Goal: Transaction & Acquisition: Book appointment/travel/reservation

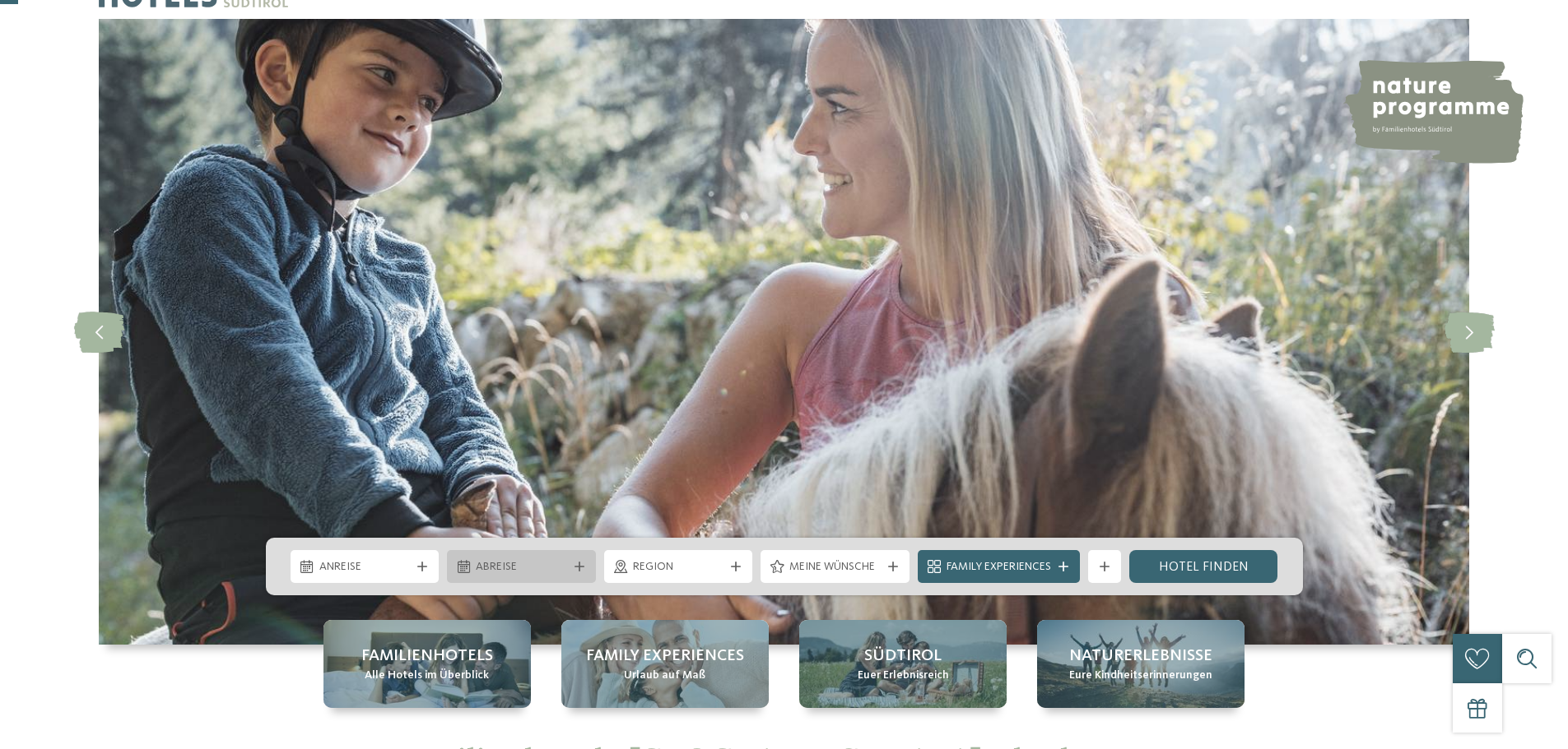
scroll to position [82, 0]
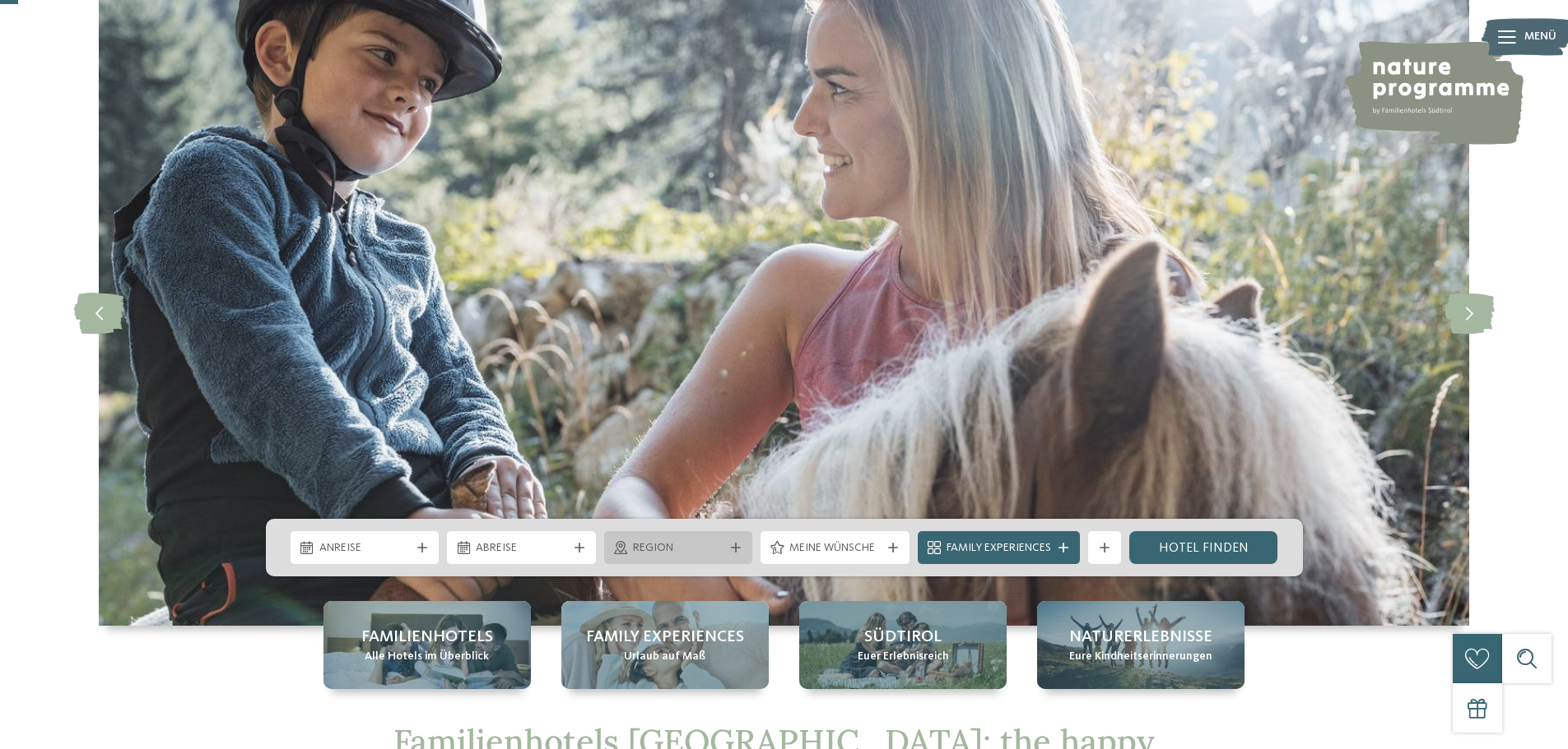
click at [668, 548] on span "Region" at bounding box center [678, 549] width 91 height 16
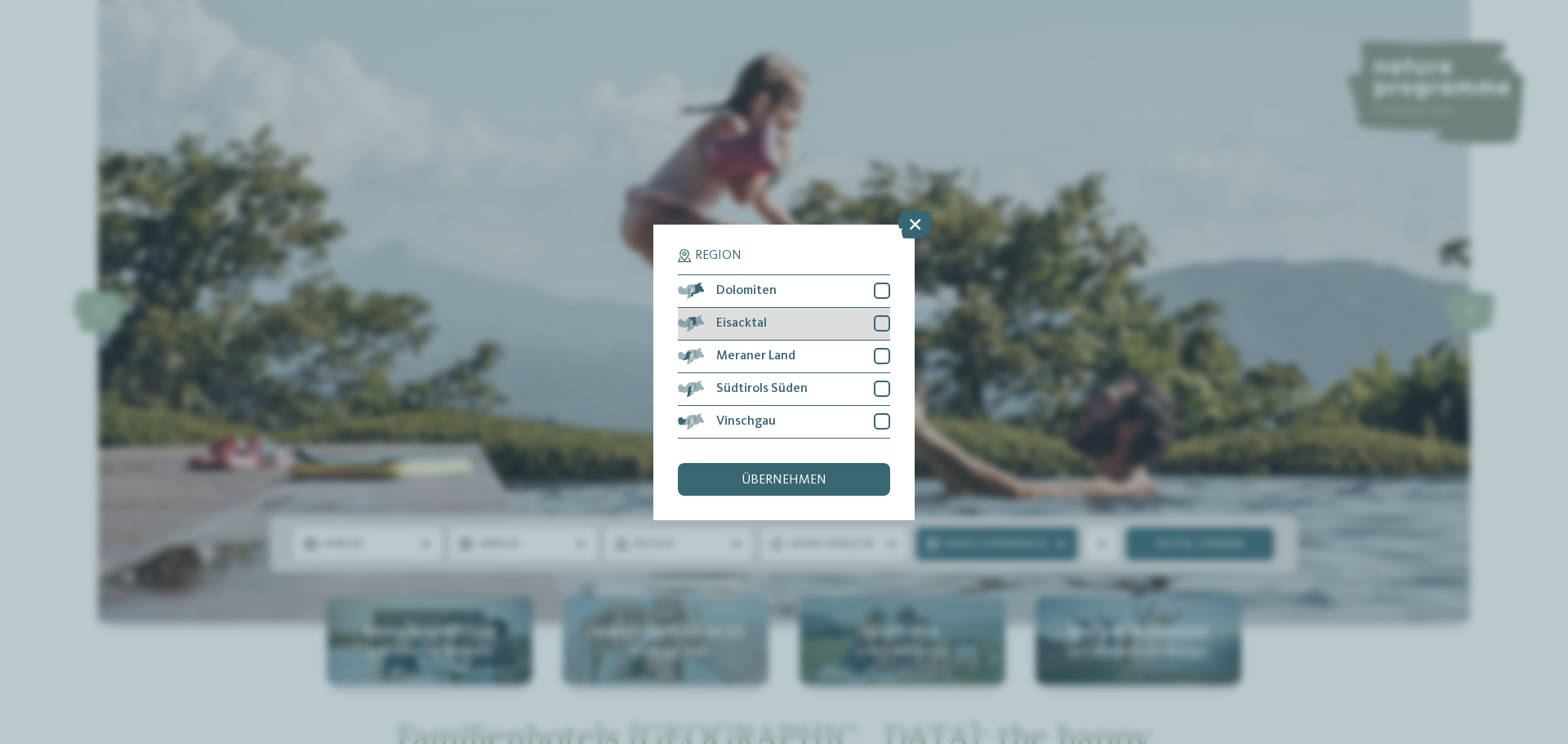
click at [881, 318] on div at bounding box center [882, 324] width 16 height 16
click at [803, 470] on div "übernehmen" at bounding box center [784, 479] width 212 height 33
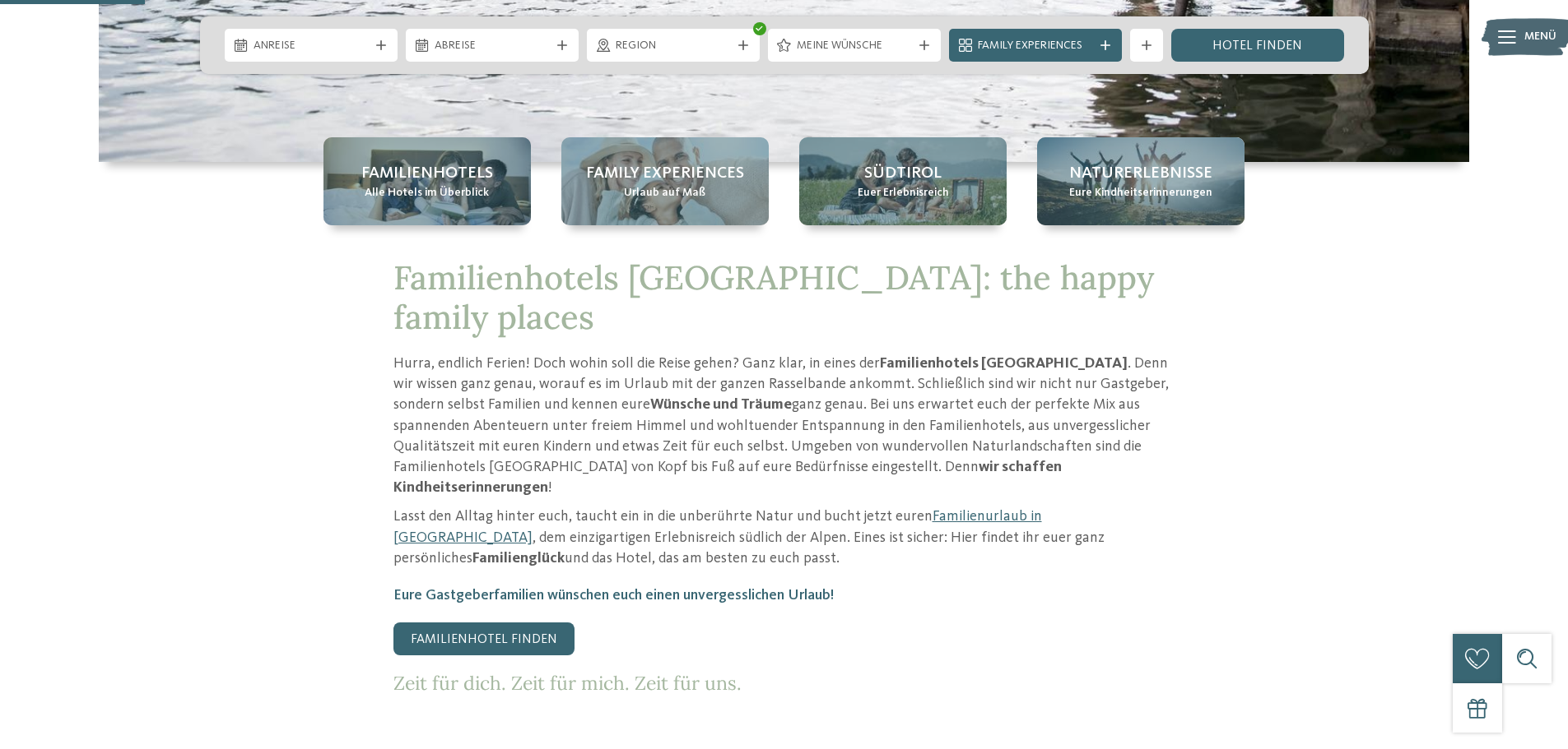
scroll to position [329, 0]
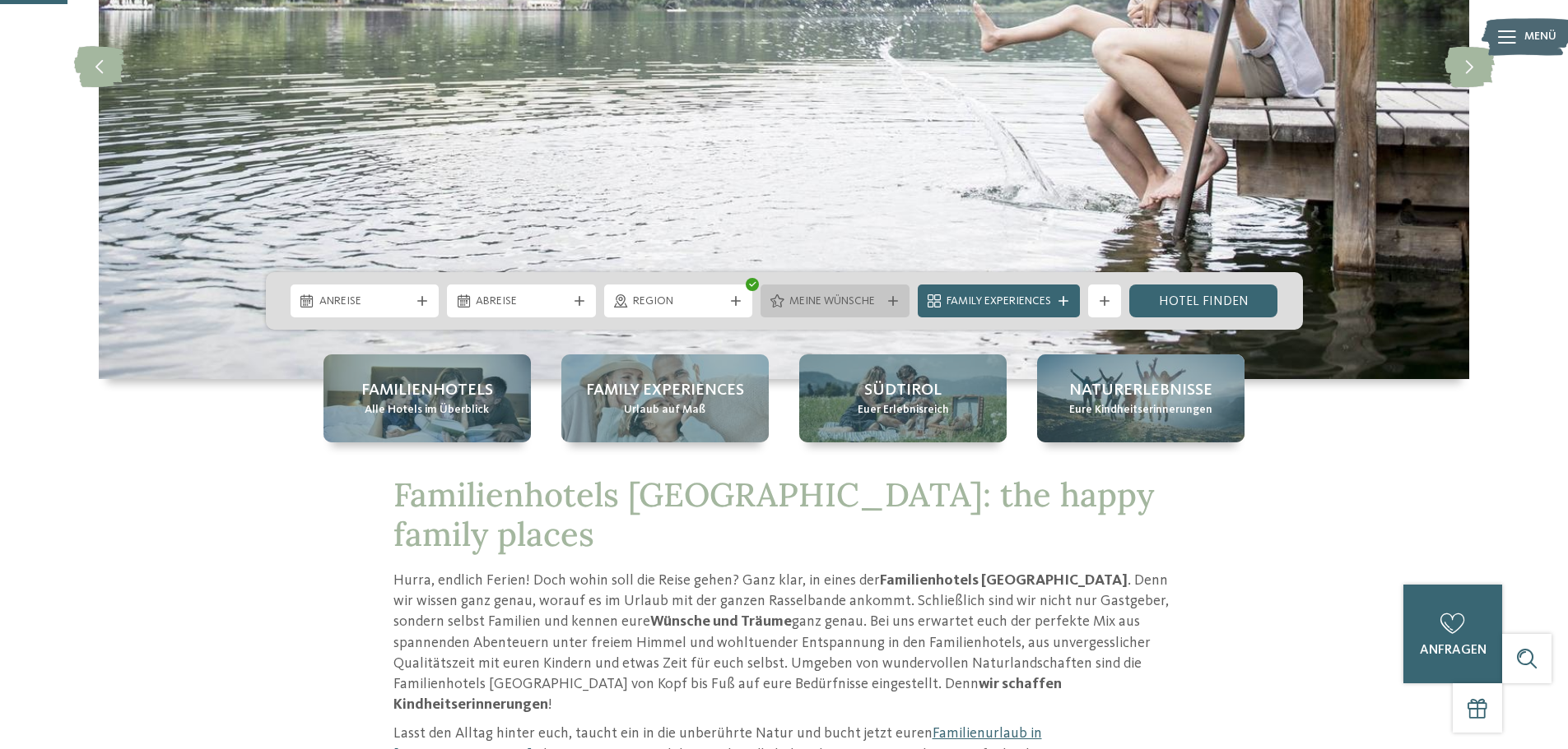
click at [890, 302] on icon at bounding box center [892, 300] width 10 height 10
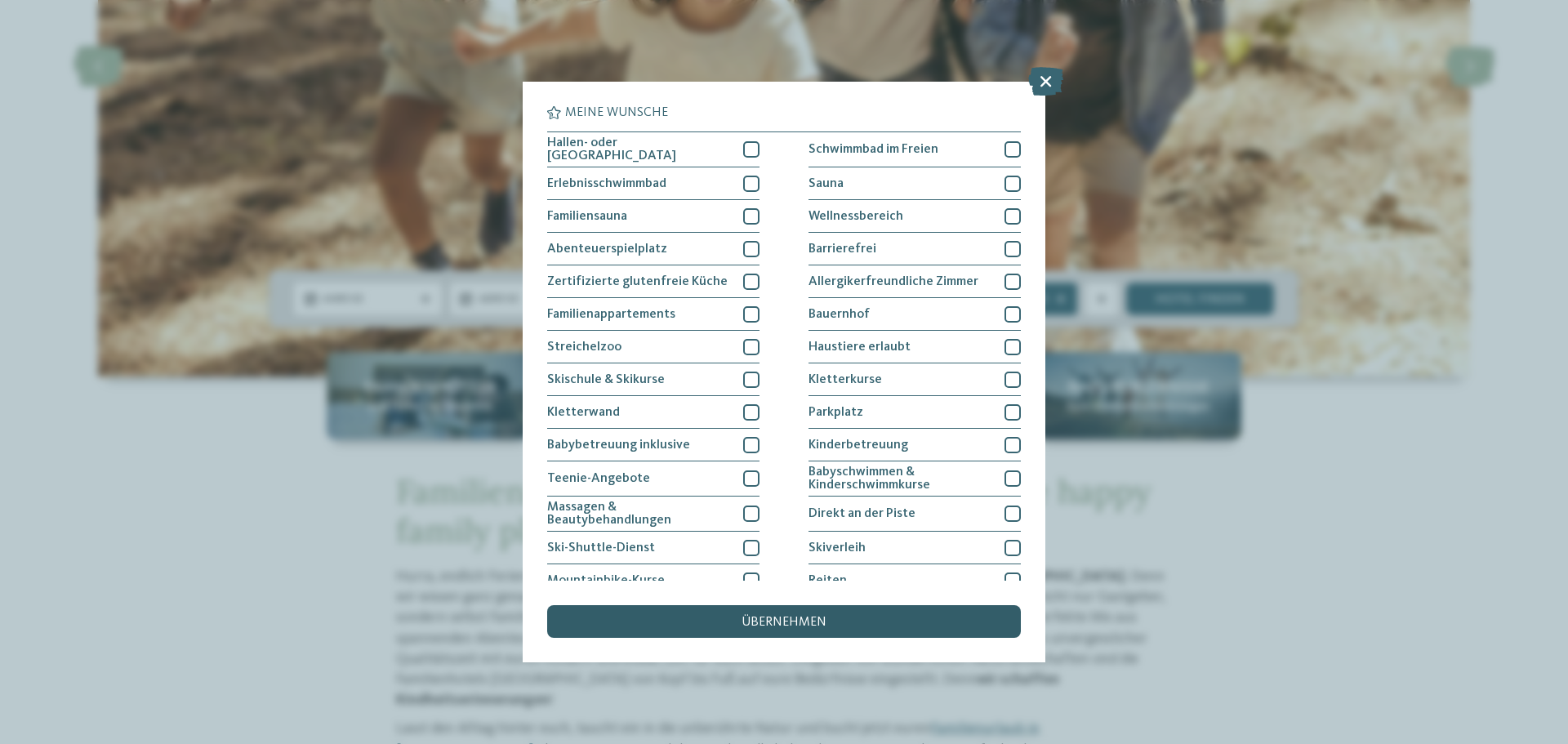
click at [799, 607] on div "übernehmen" at bounding box center [784, 622] width 474 height 33
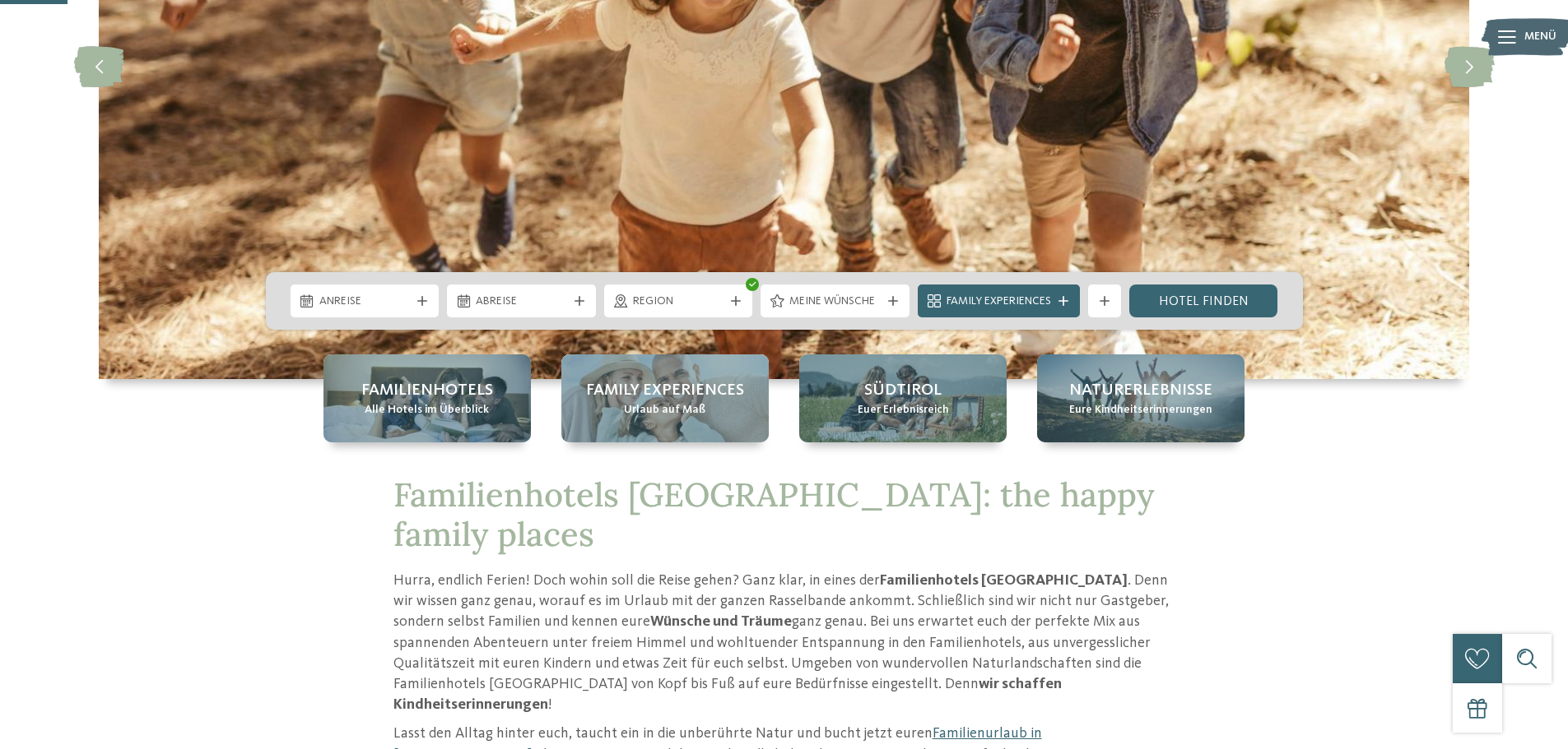
click at [1199, 284] on div "Anreise Abreise" at bounding box center [784, 300] width 1037 height 57
click at [1185, 299] on link "Hotel finden" at bounding box center [1204, 301] width 149 height 33
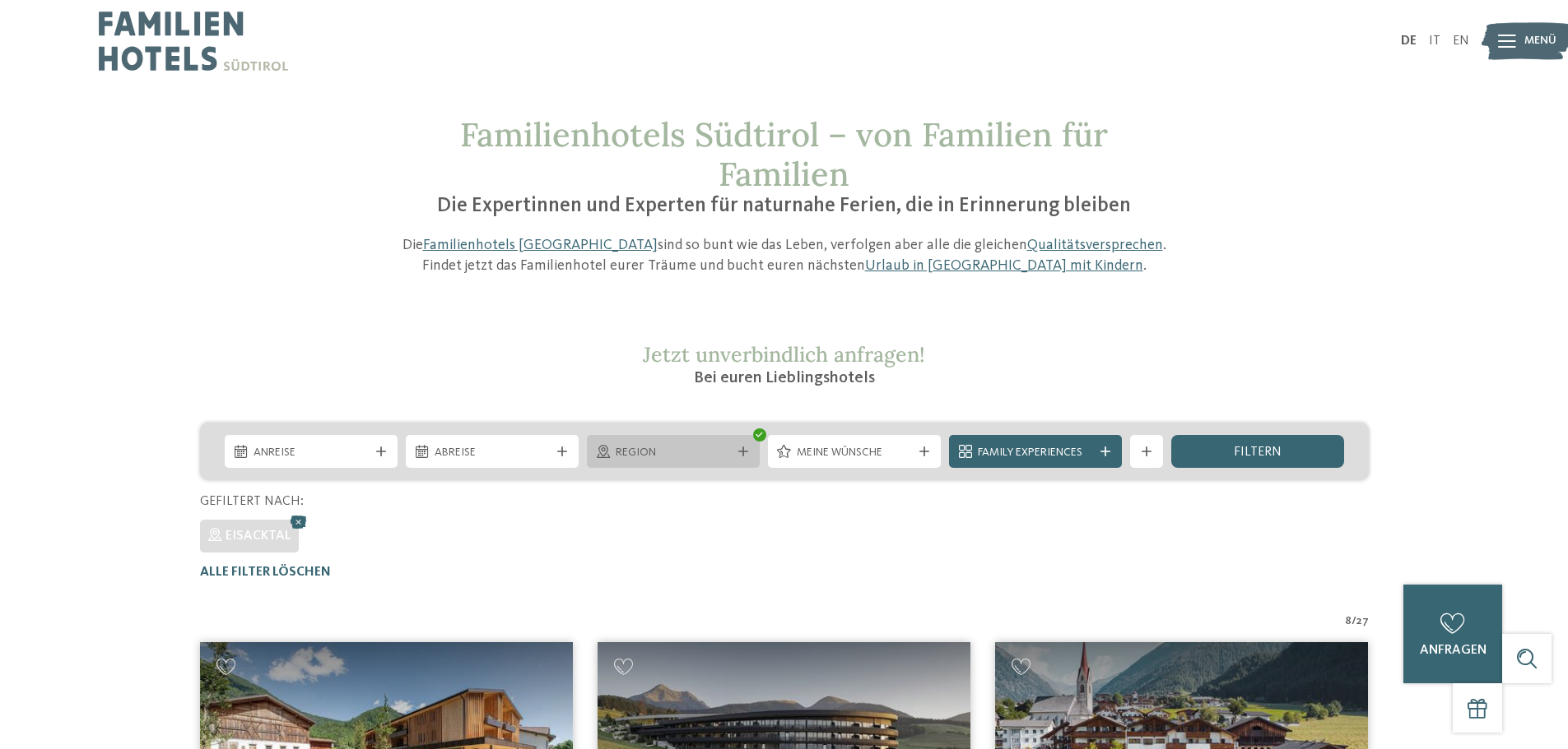
click at [692, 455] on span "Region" at bounding box center [673, 453] width 116 height 16
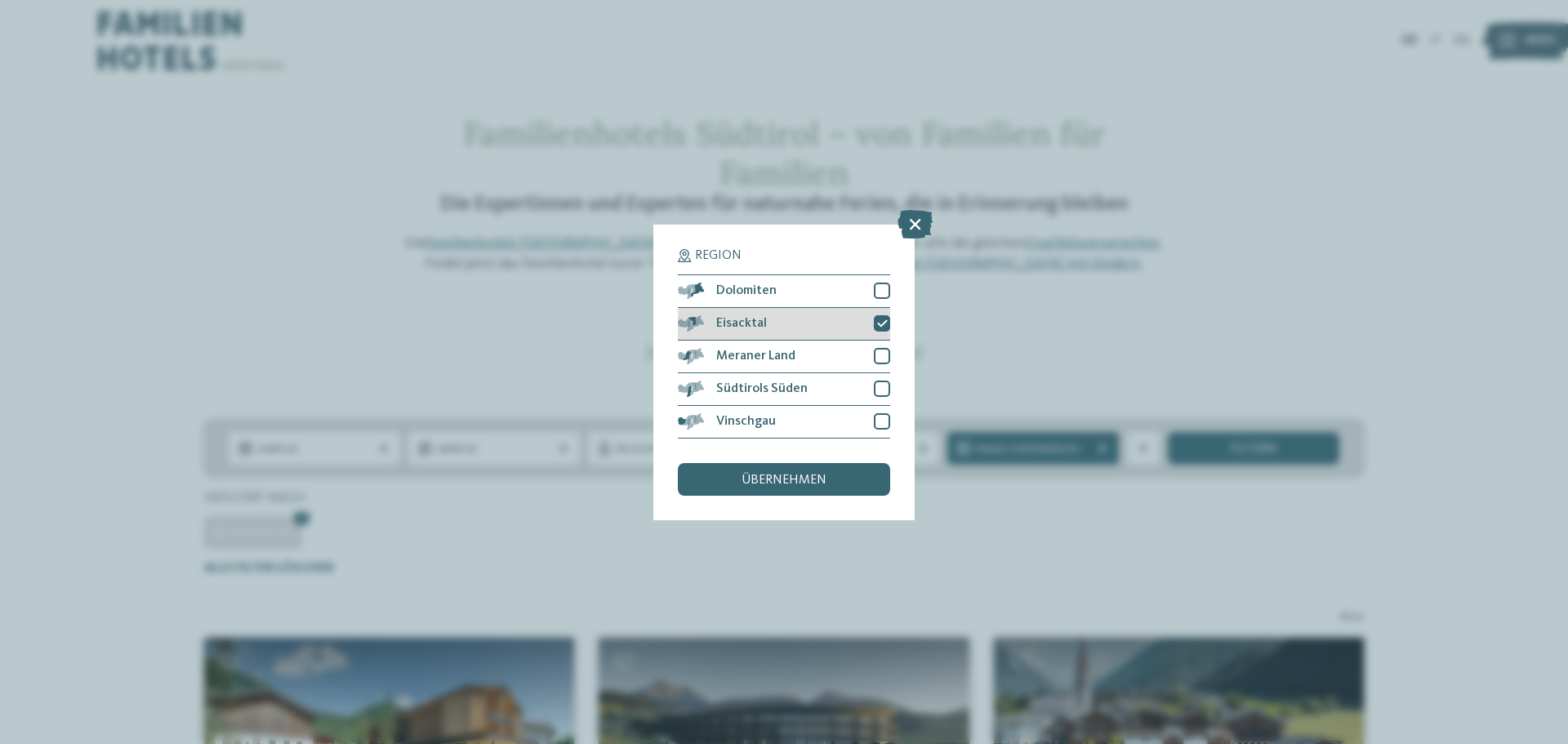
click at [874, 325] on div "Eisacktal" at bounding box center [784, 325] width 212 height 33
click at [883, 353] on div at bounding box center [882, 356] width 16 height 16
click at [755, 492] on div "übernehmen" at bounding box center [784, 479] width 212 height 33
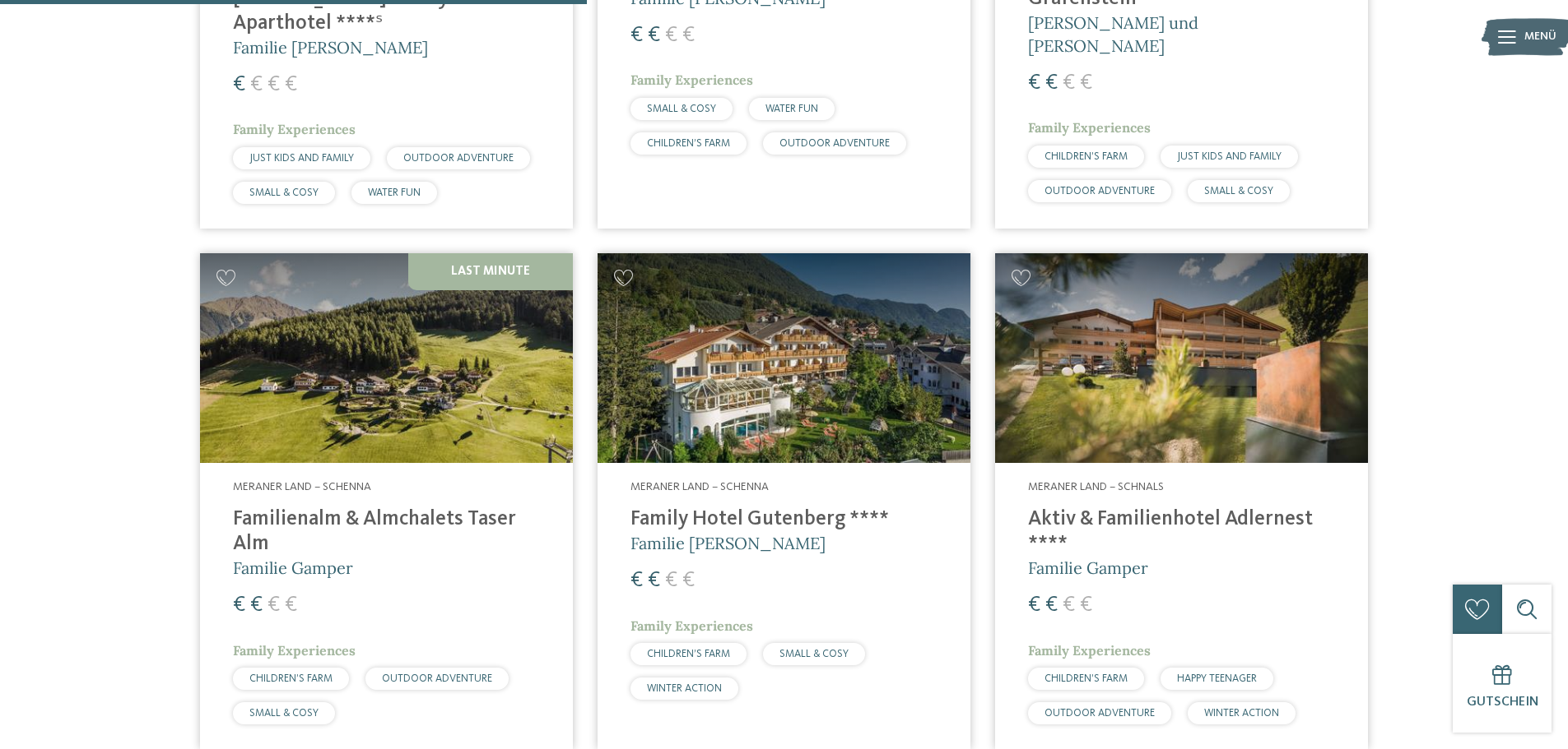
scroll to position [951, 0]
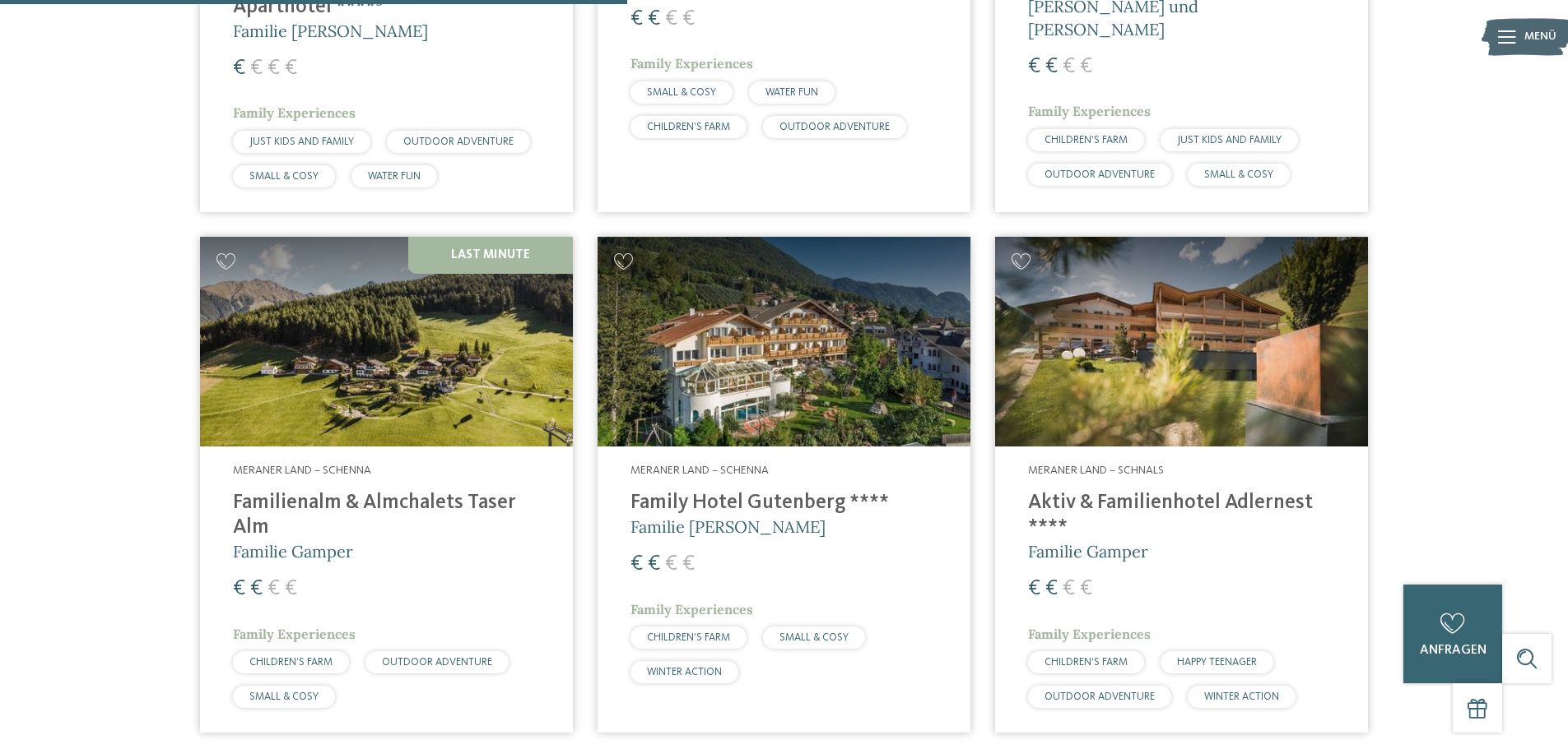
click at [1134, 391] on img at bounding box center [1181, 341] width 372 height 209
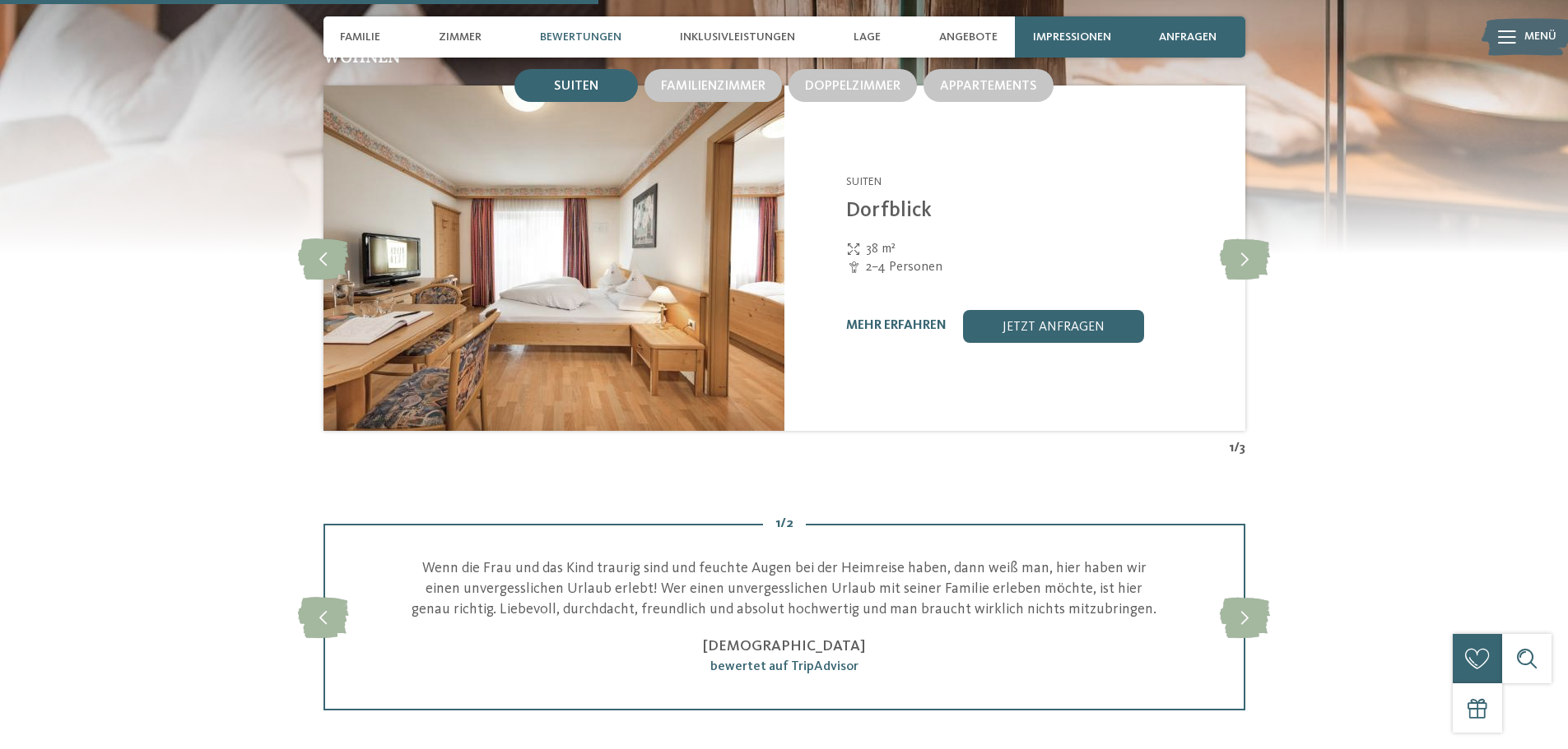
scroll to position [1727, 0]
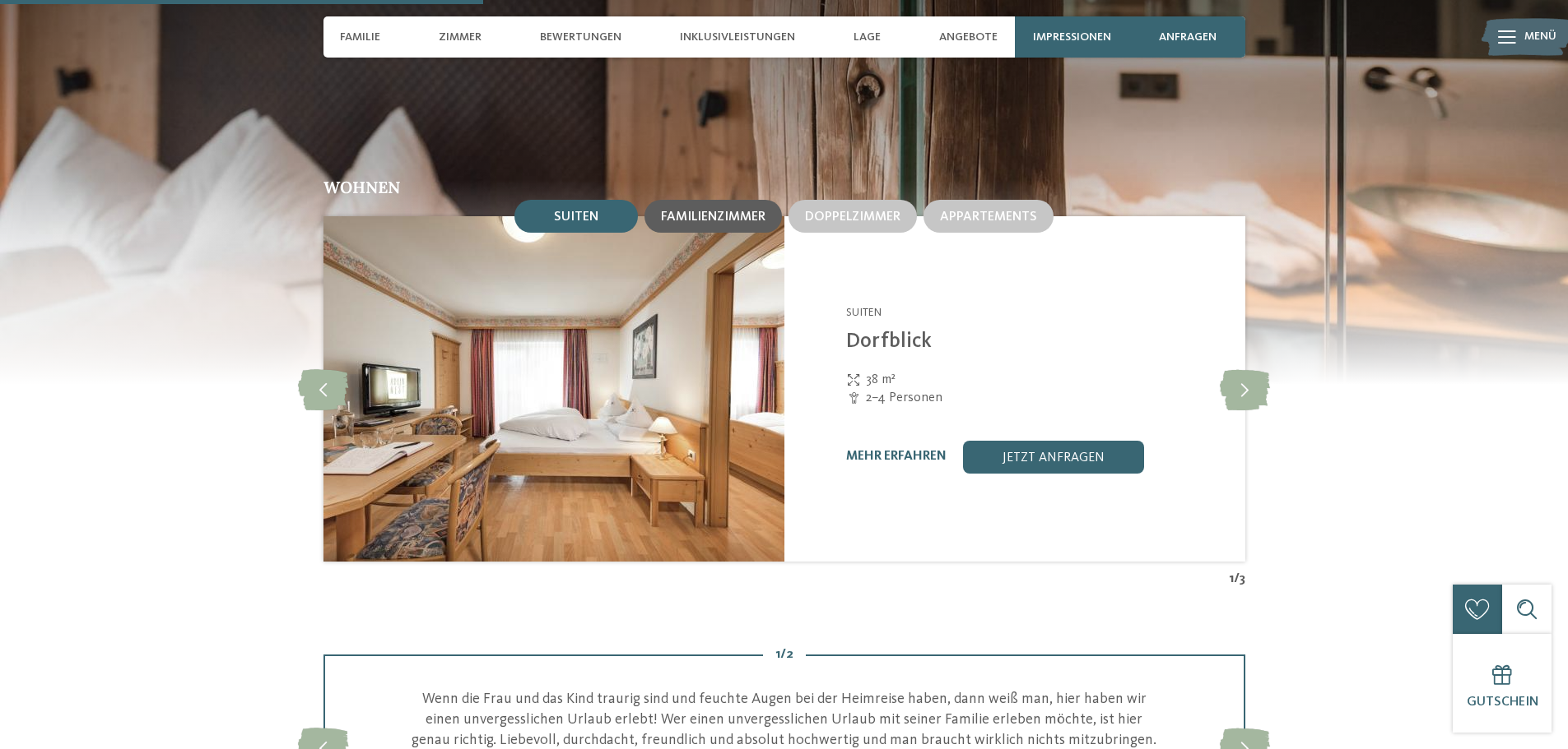
click at [730, 220] on span "Familienzimmer" at bounding box center [713, 217] width 105 height 13
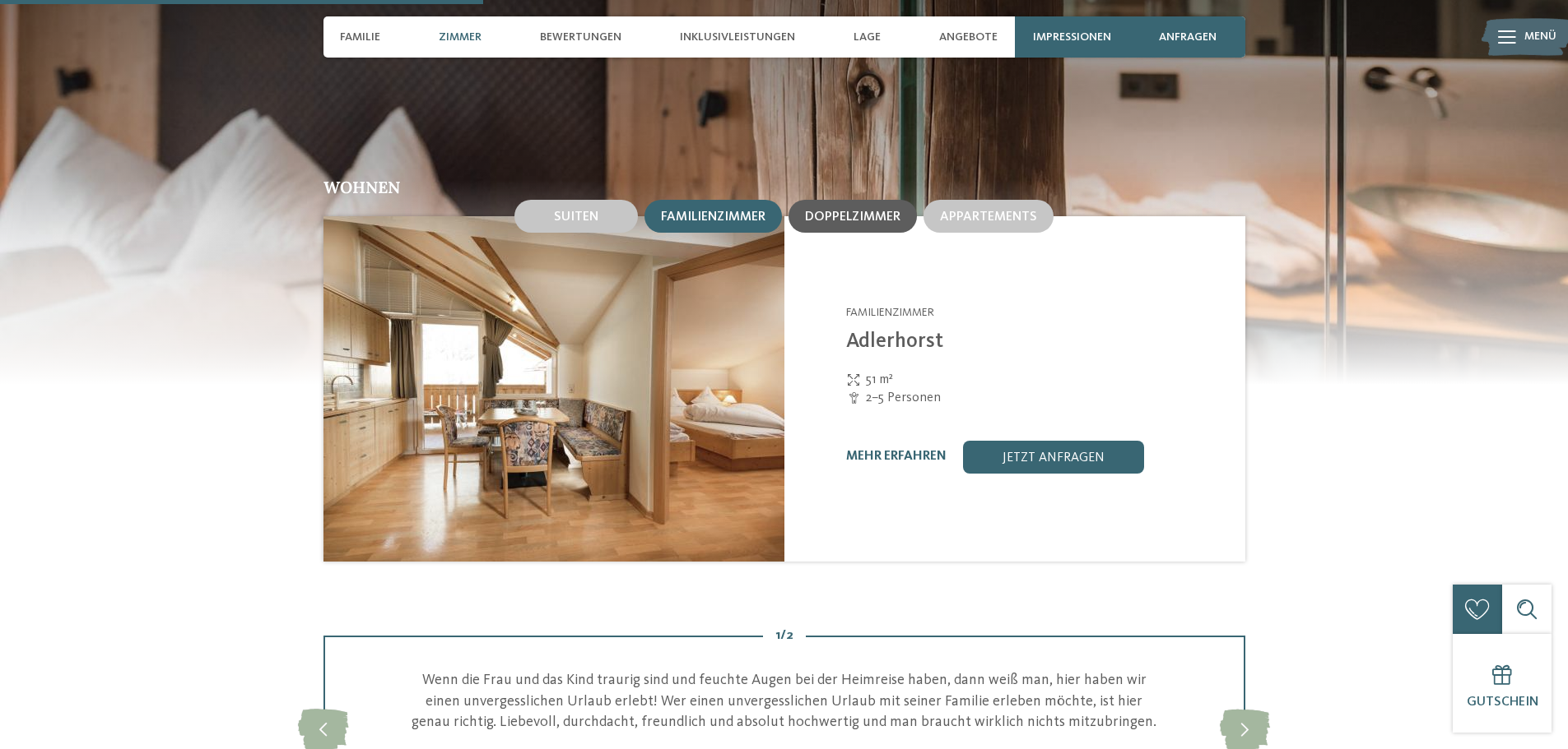
click at [832, 218] on span "Doppelzimmer" at bounding box center [852, 217] width 96 height 13
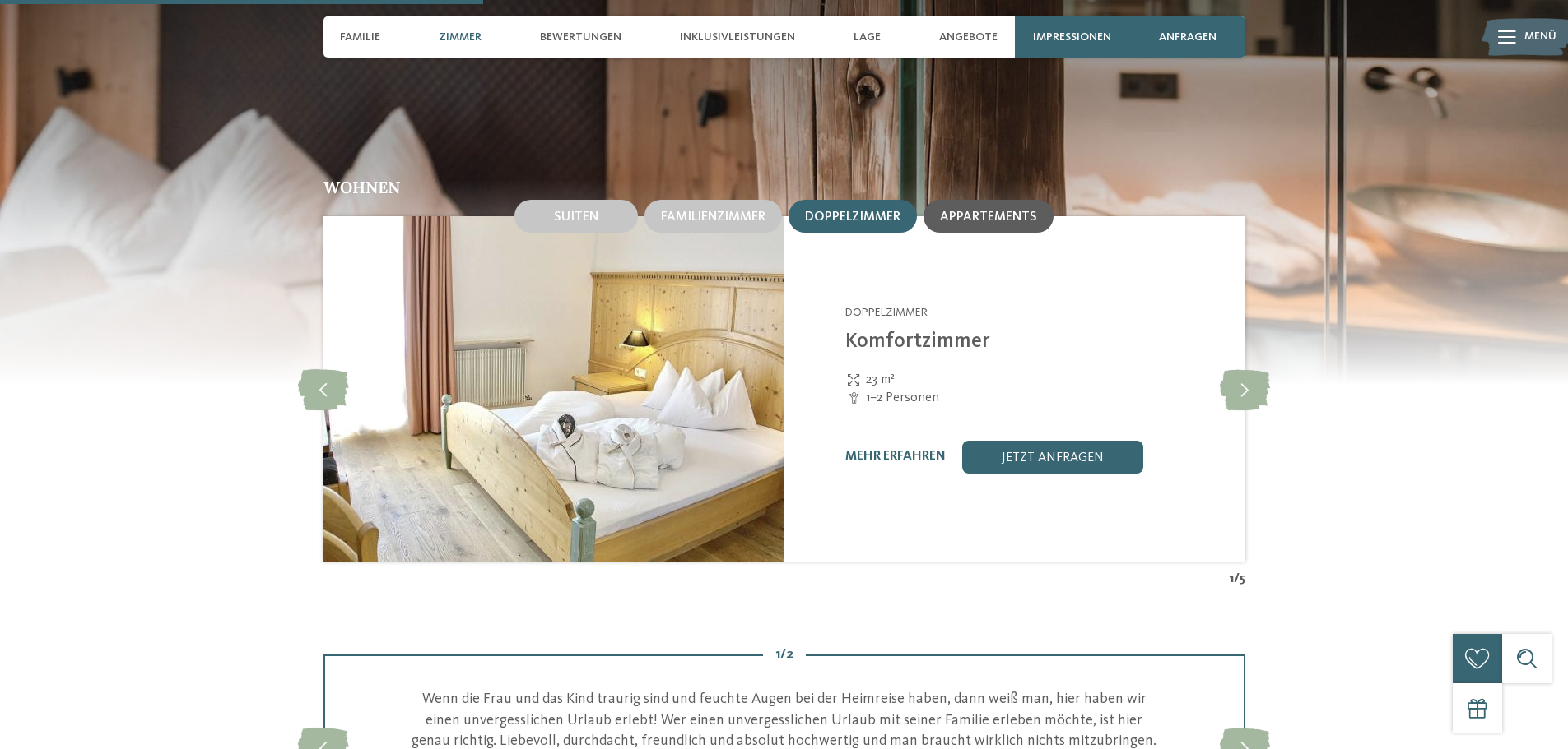
click at [950, 223] on span "Appartements" at bounding box center [988, 217] width 97 height 13
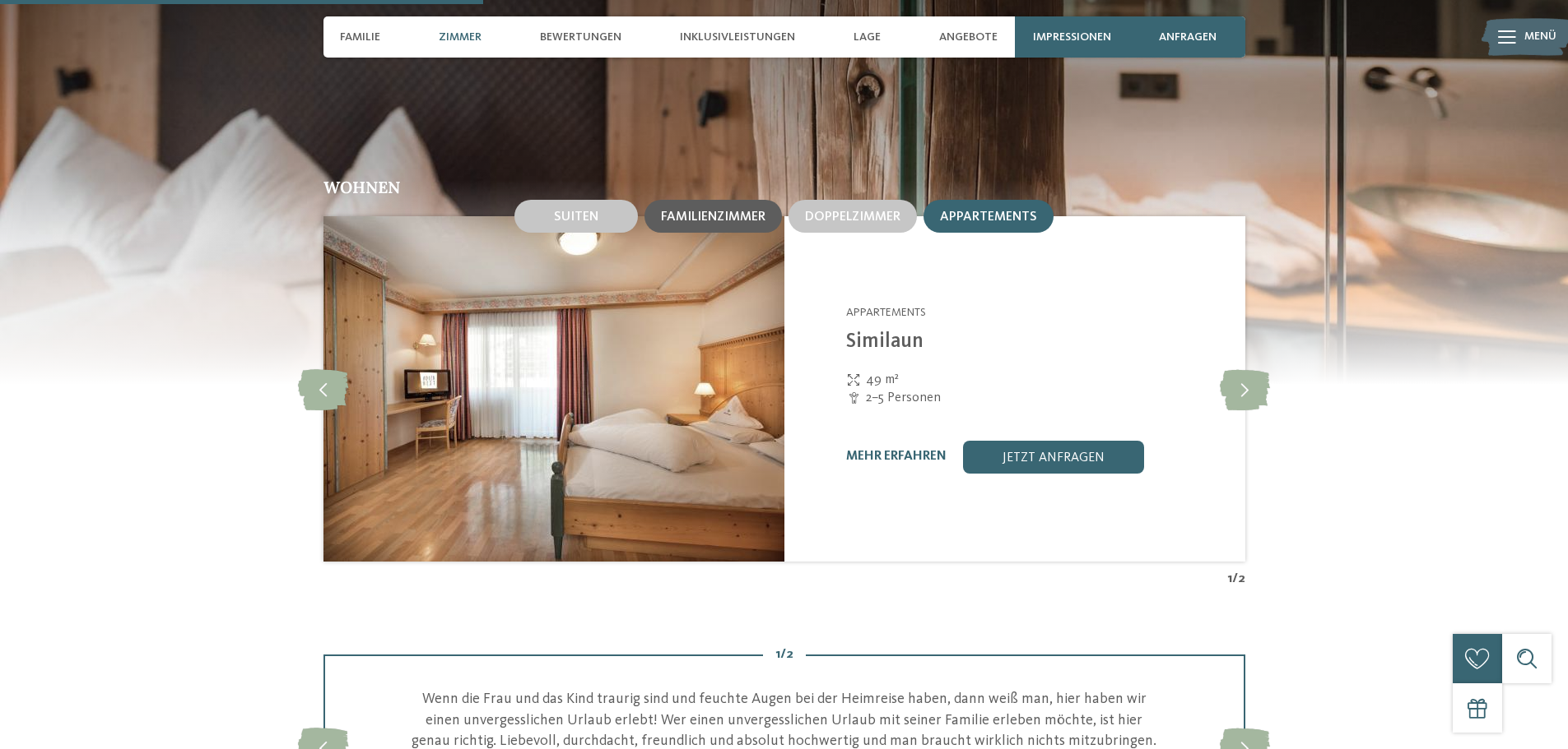
click at [719, 204] on div "Familienzimmer" at bounding box center [713, 217] width 137 height 33
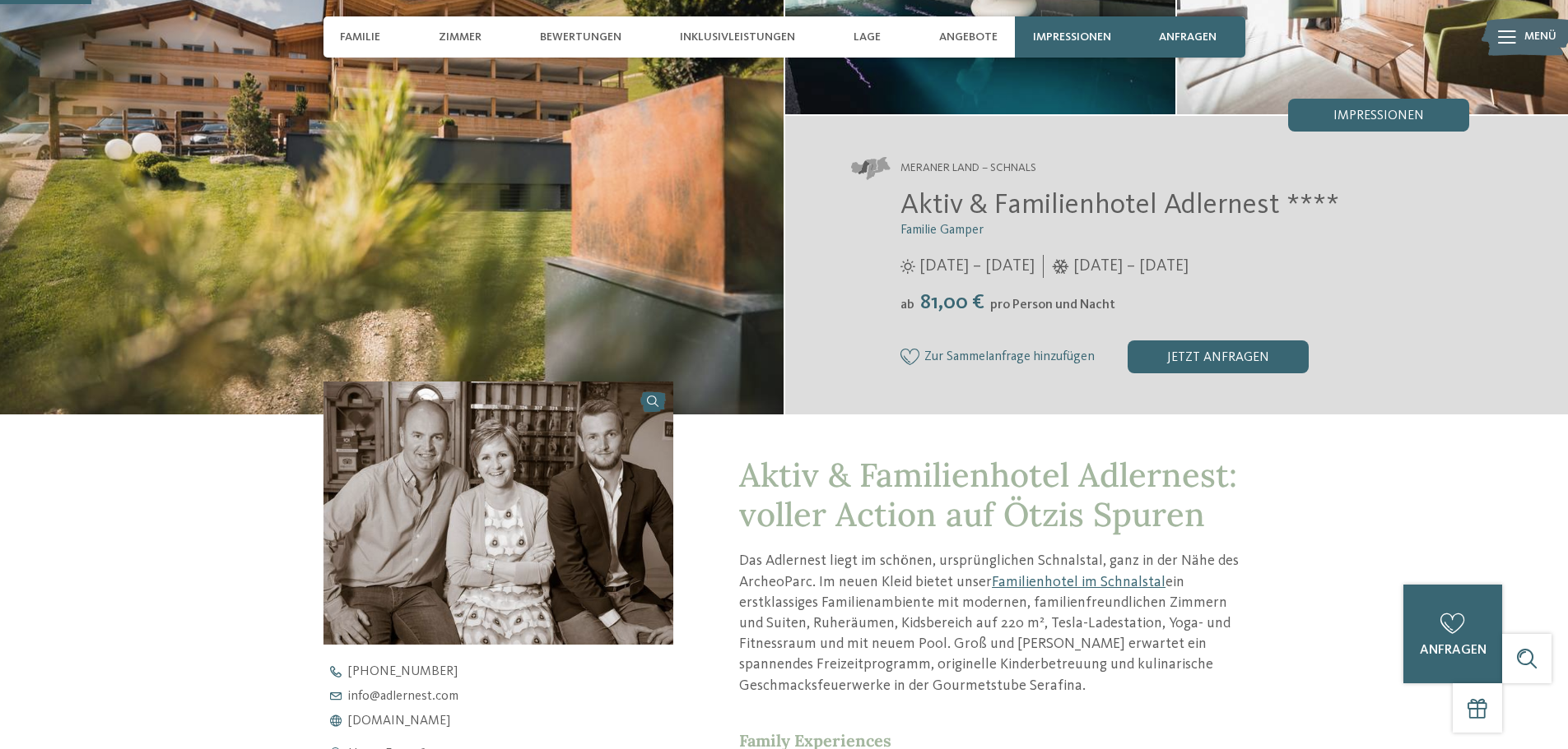
scroll to position [0, 0]
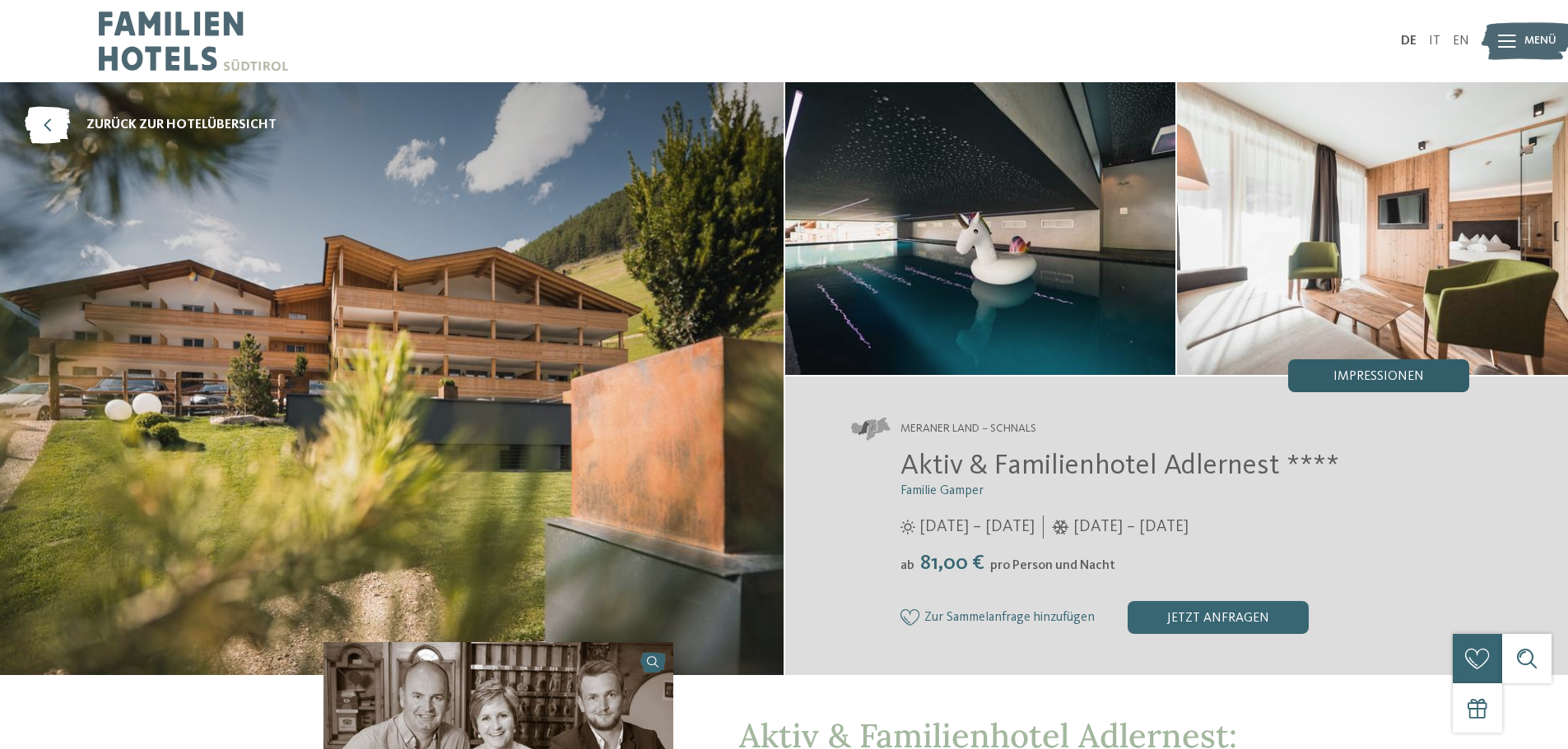
click at [1348, 372] on span "Impressionen" at bounding box center [1378, 377] width 90 height 13
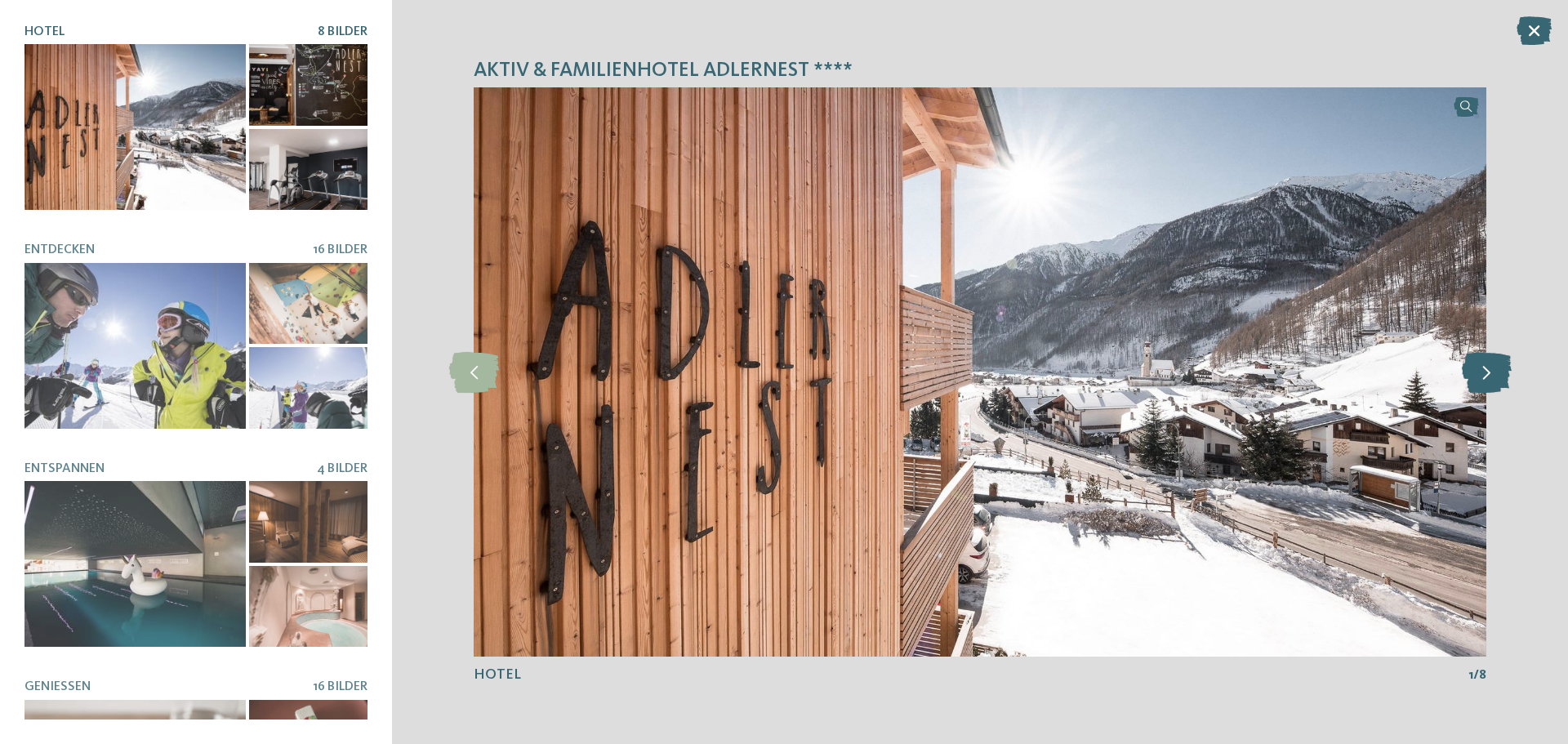
click at [1488, 368] on icon at bounding box center [1487, 372] width 50 height 41
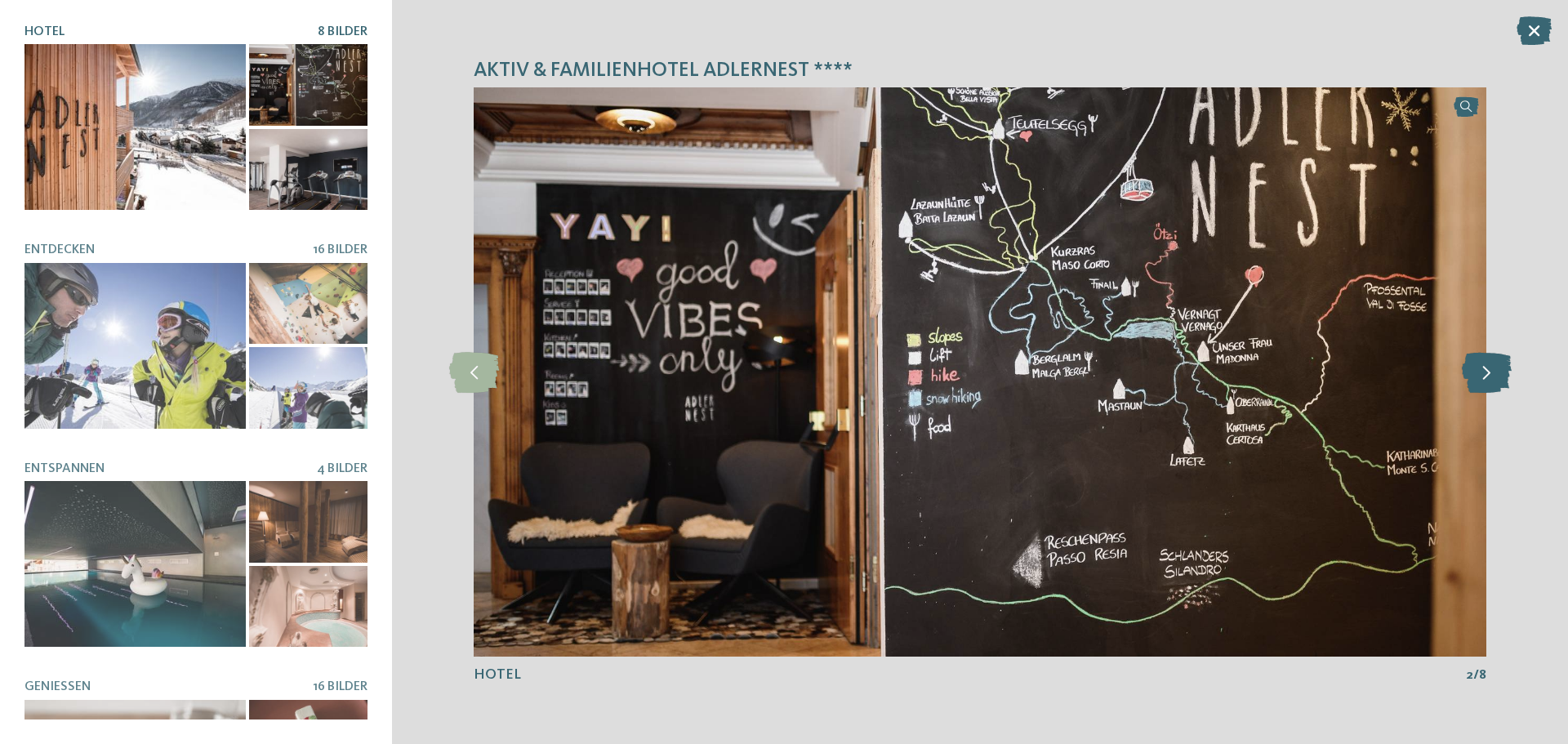
click at [1488, 368] on icon at bounding box center [1487, 372] width 50 height 41
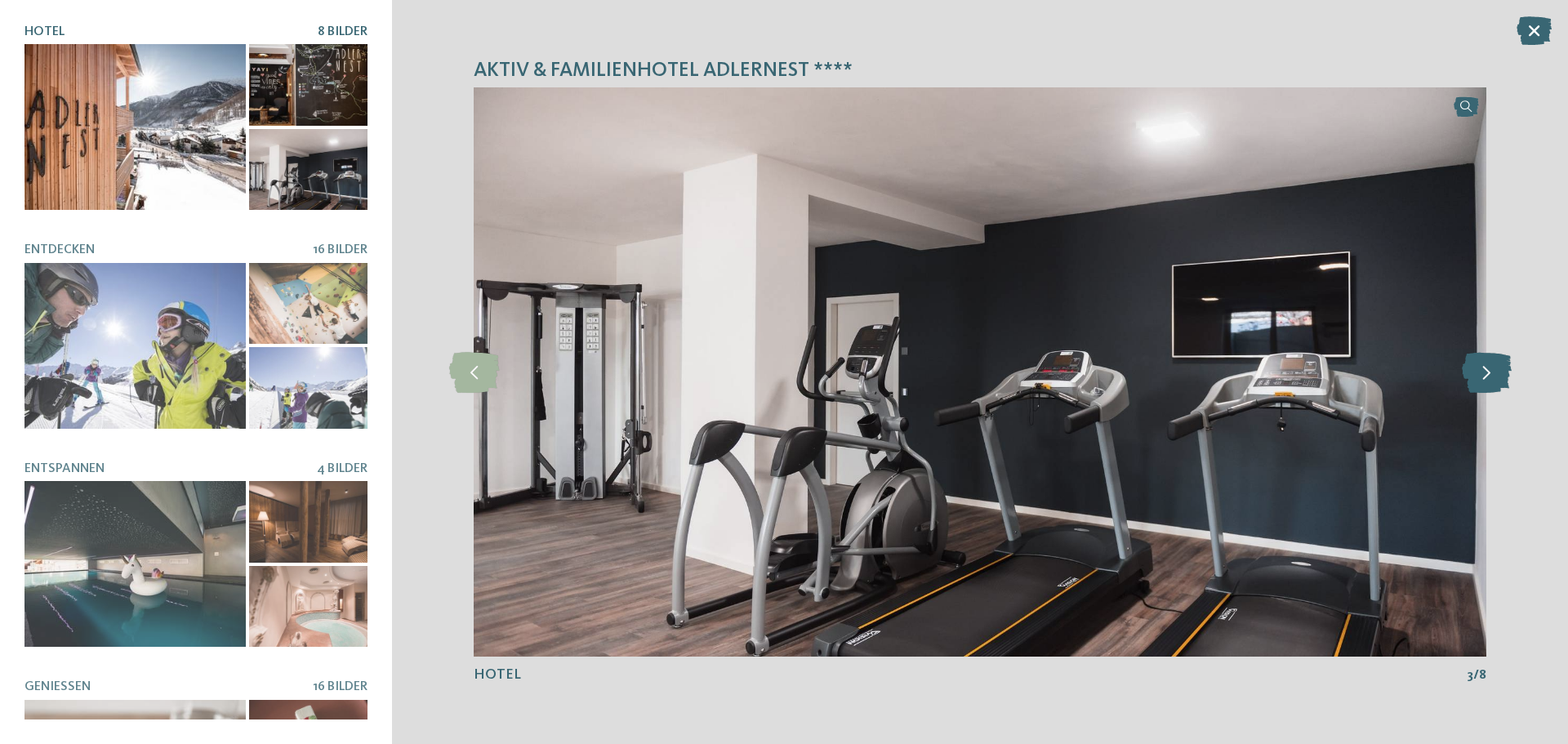
click at [1488, 368] on icon at bounding box center [1487, 372] width 50 height 41
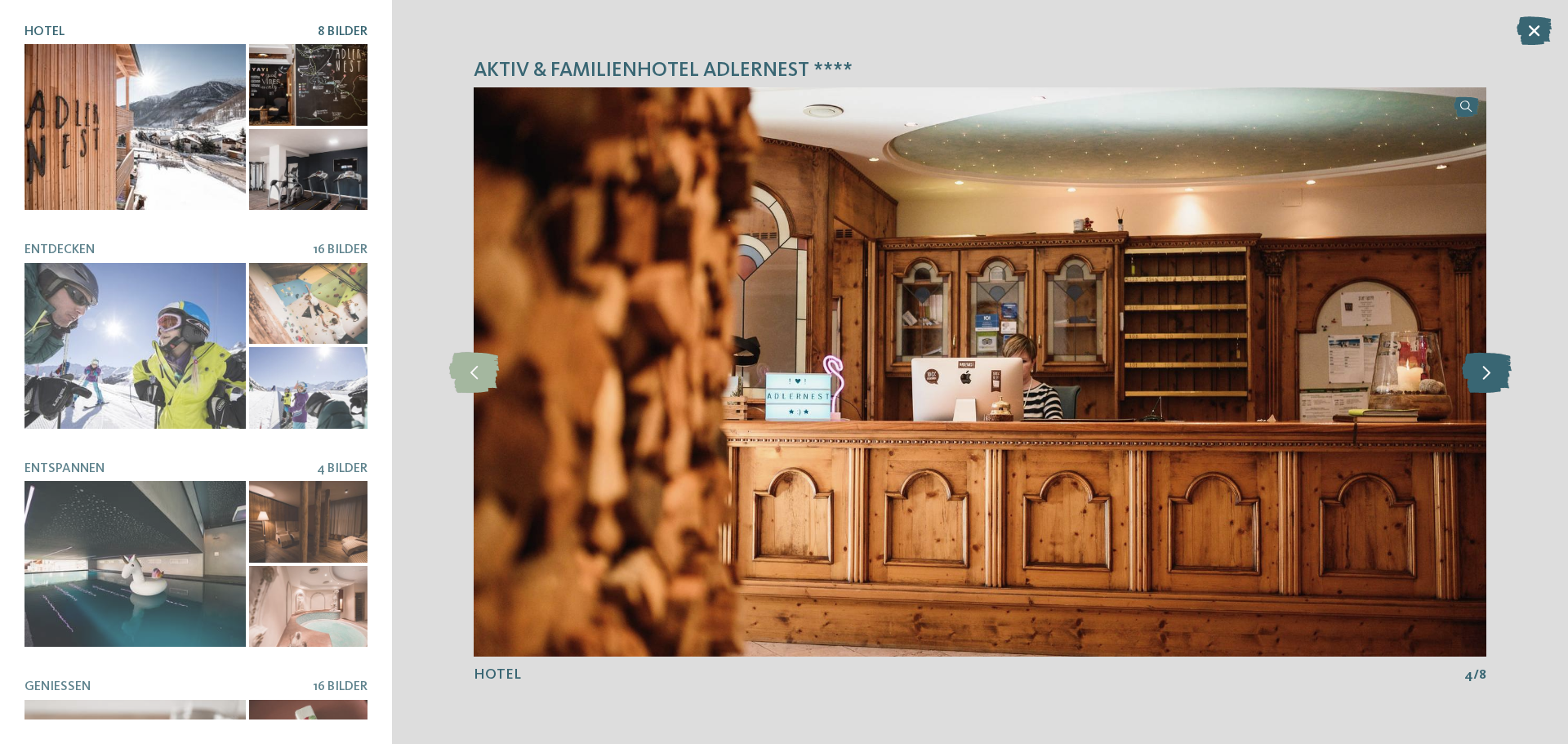
click at [1488, 368] on icon at bounding box center [1487, 372] width 50 height 41
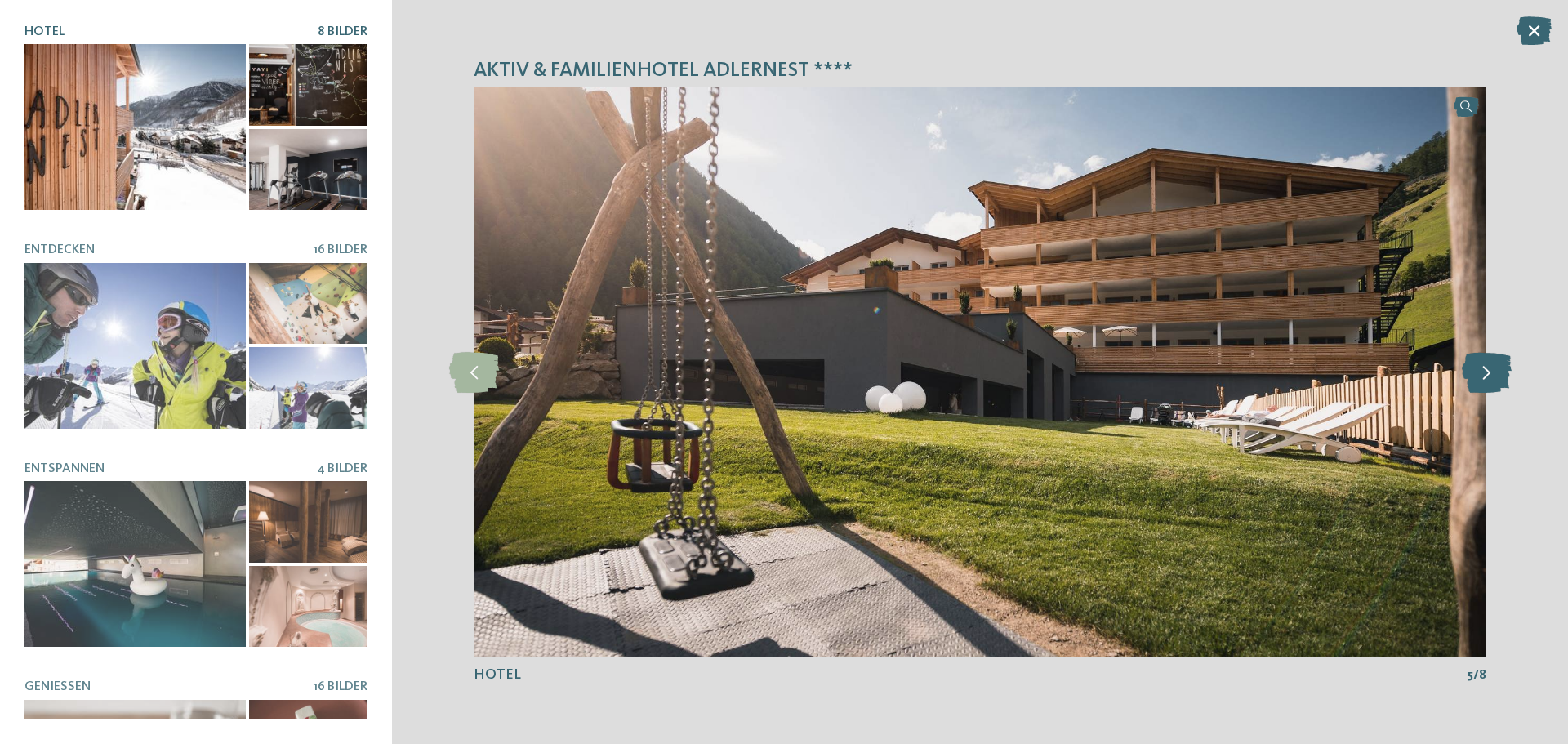
click at [1488, 368] on icon at bounding box center [1487, 372] width 50 height 41
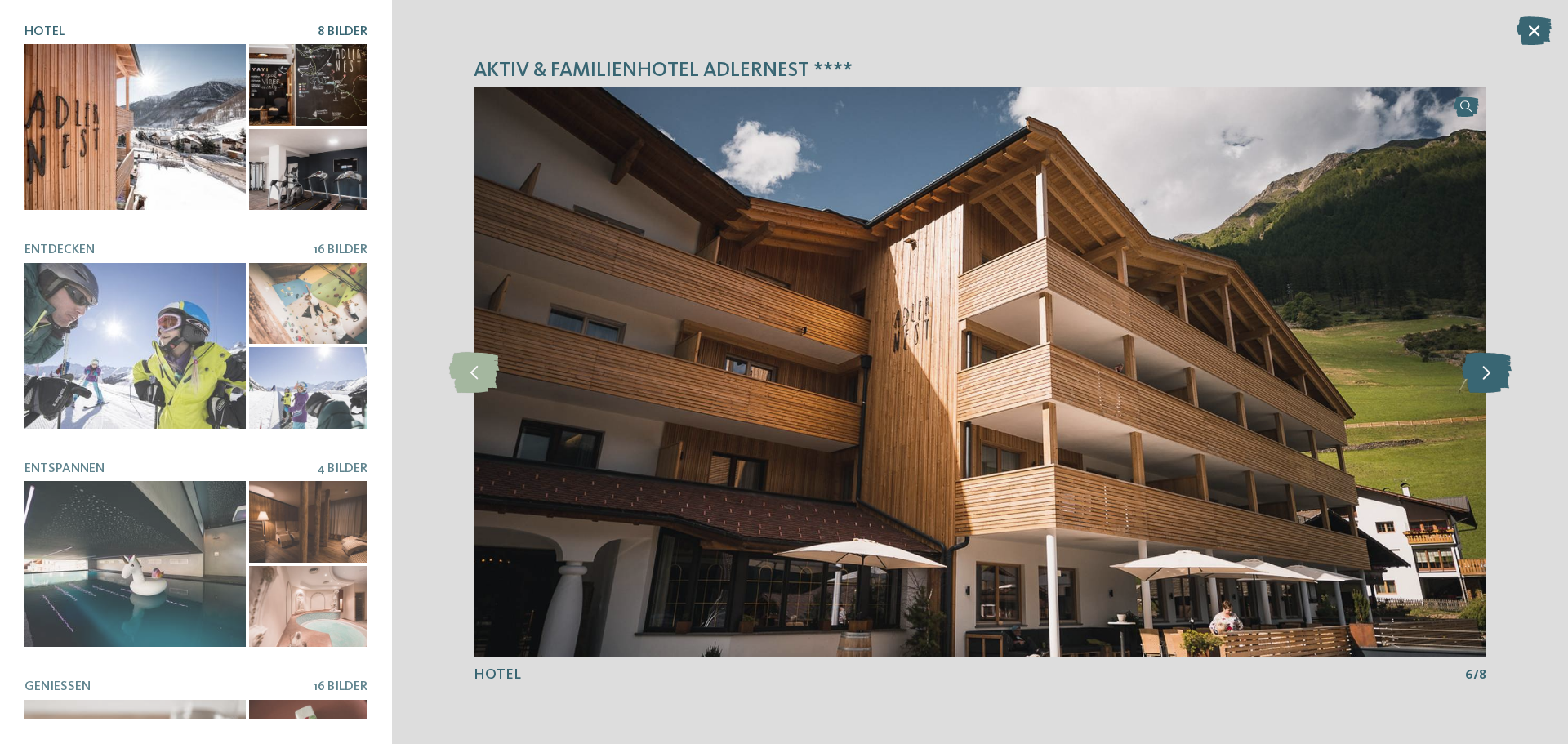
click at [1488, 368] on icon at bounding box center [1487, 372] width 50 height 41
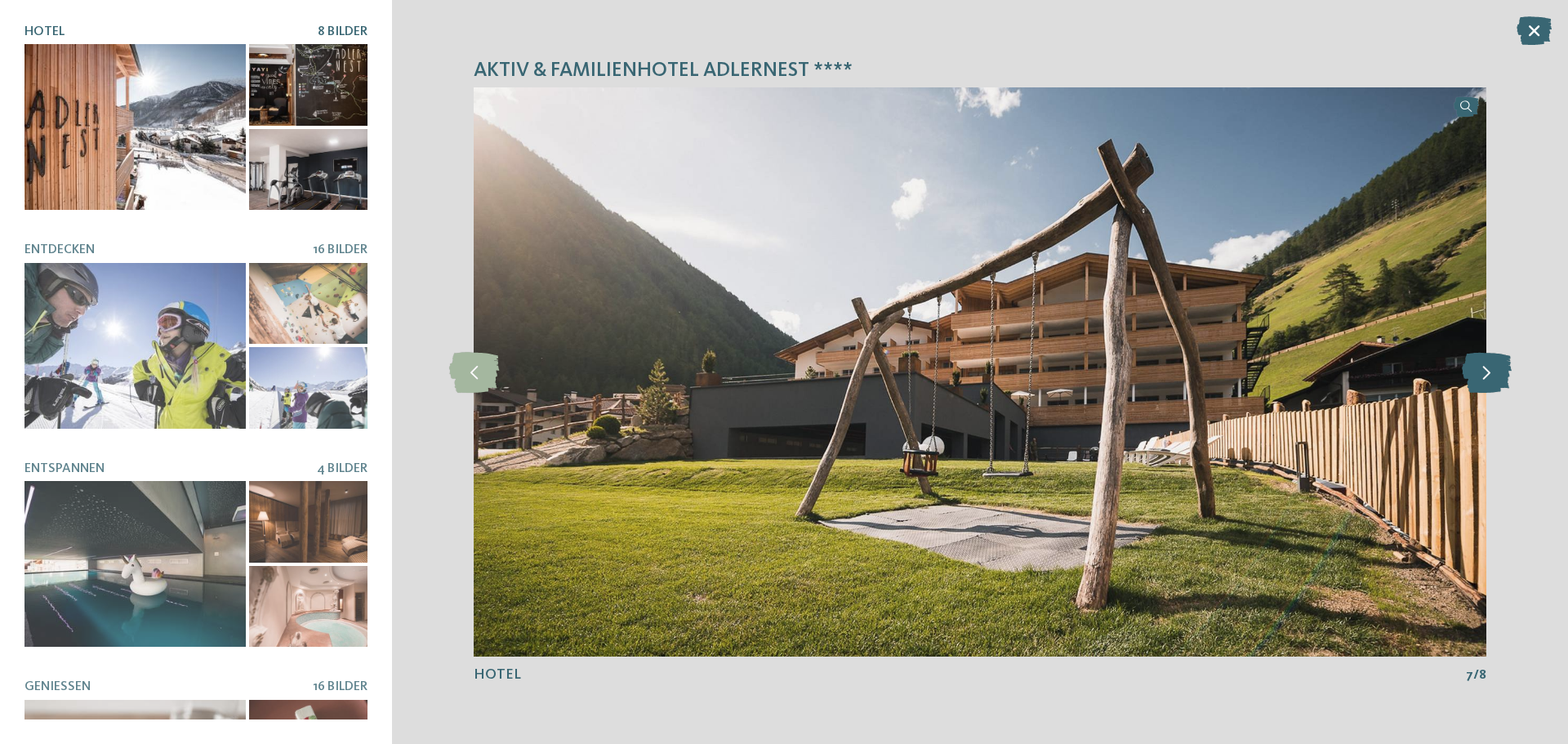
click at [1488, 368] on icon at bounding box center [1487, 372] width 50 height 41
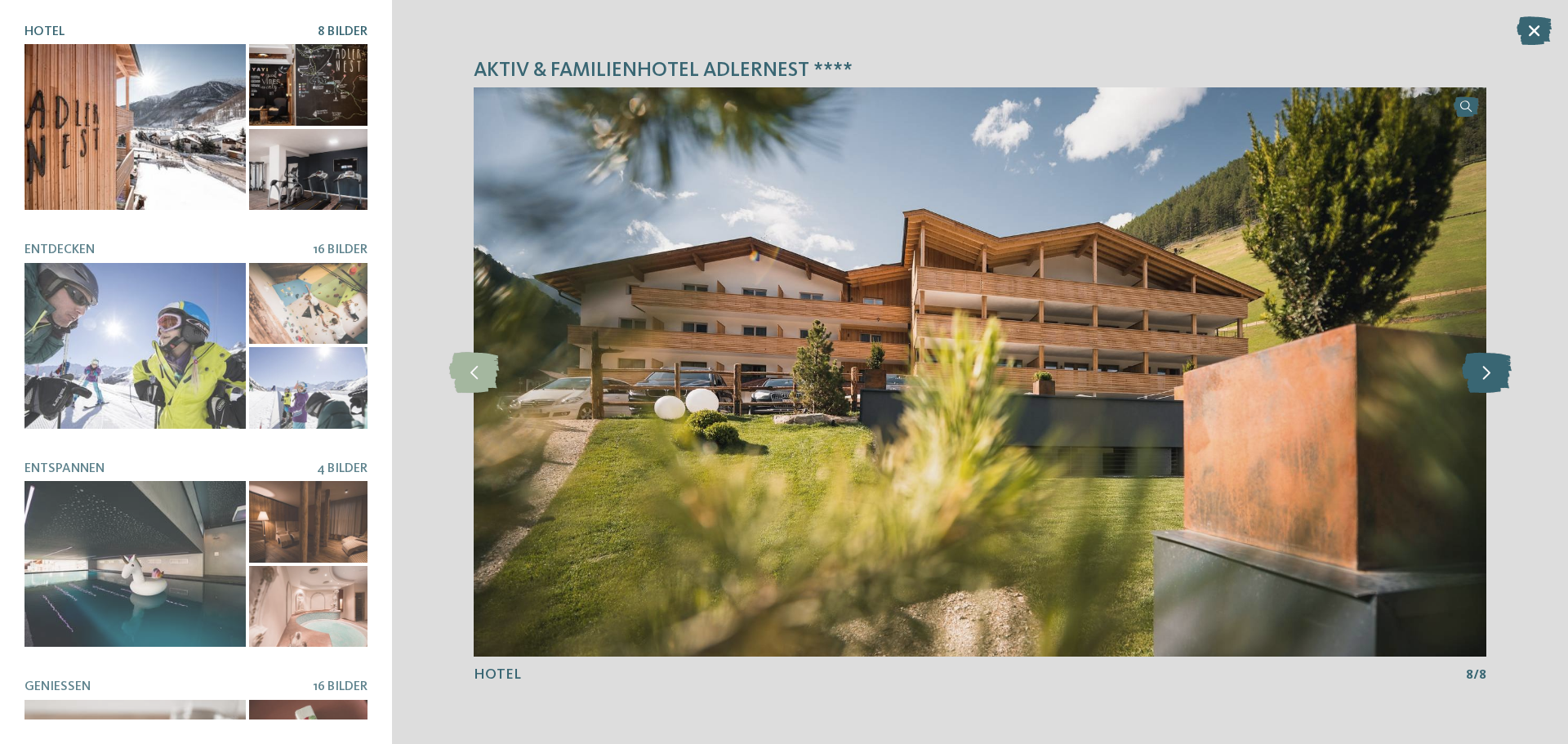
click at [1488, 368] on icon at bounding box center [1487, 372] width 50 height 41
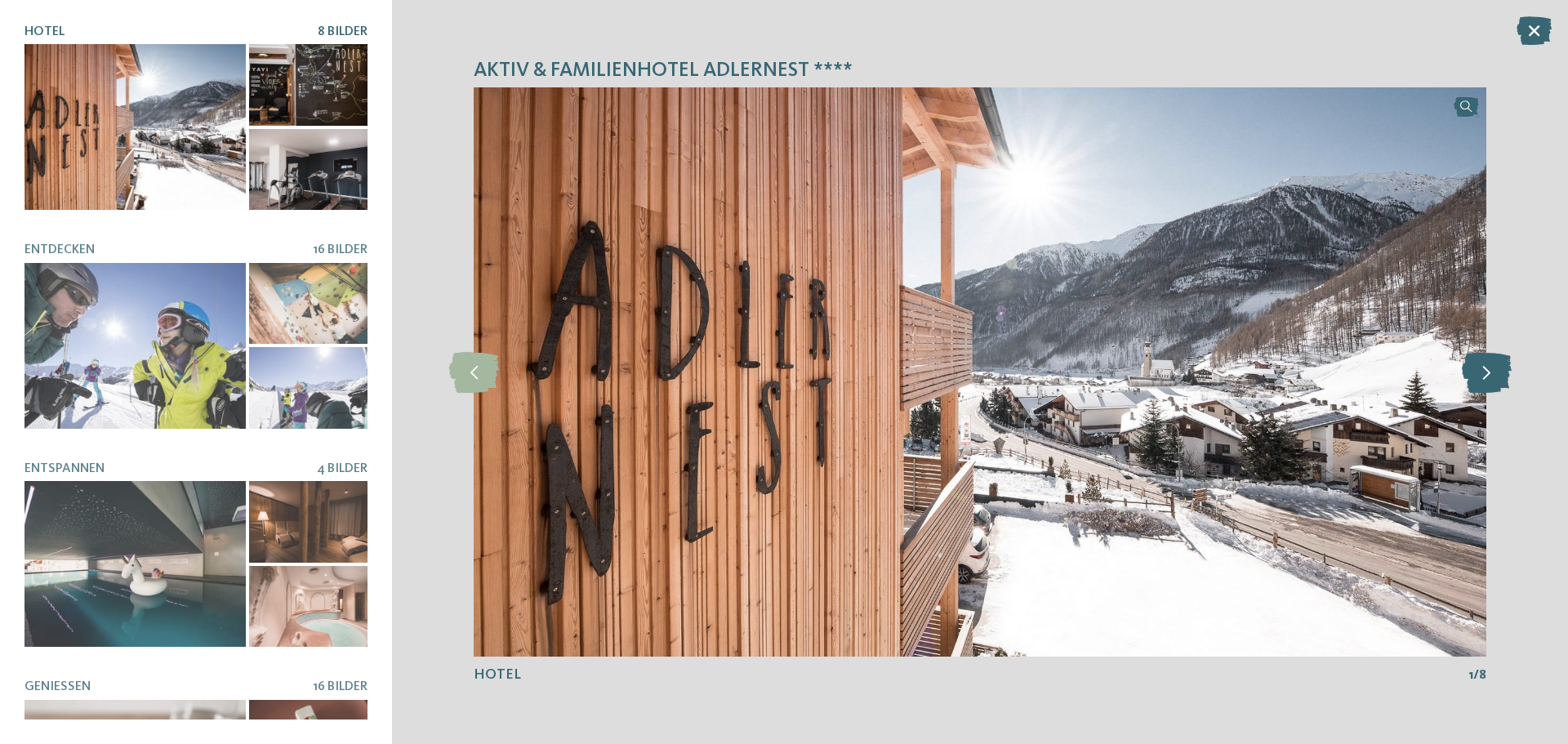
click at [1488, 368] on icon at bounding box center [1487, 372] width 50 height 41
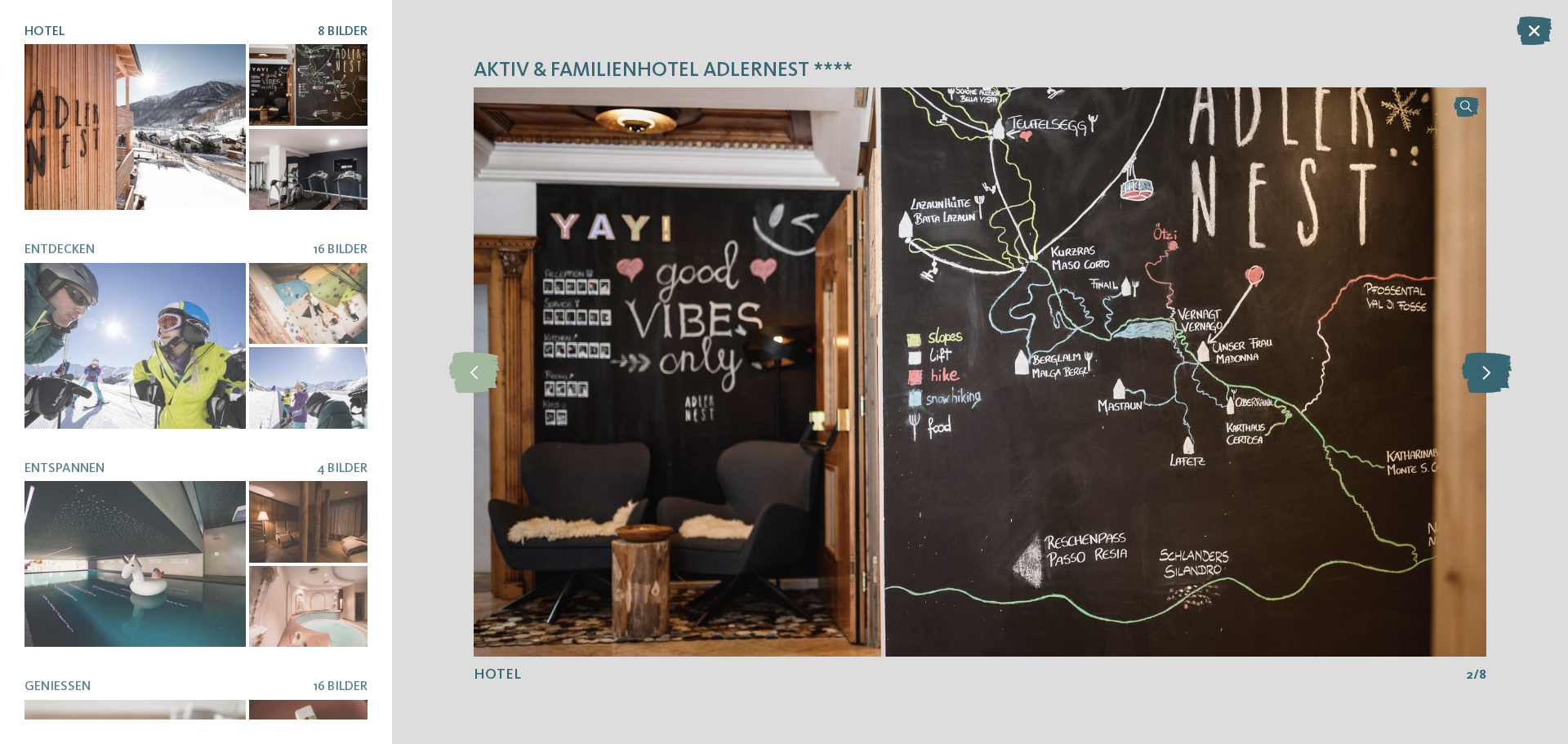
click at [1488, 368] on icon at bounding box center [1487, 372] width 50 height 41
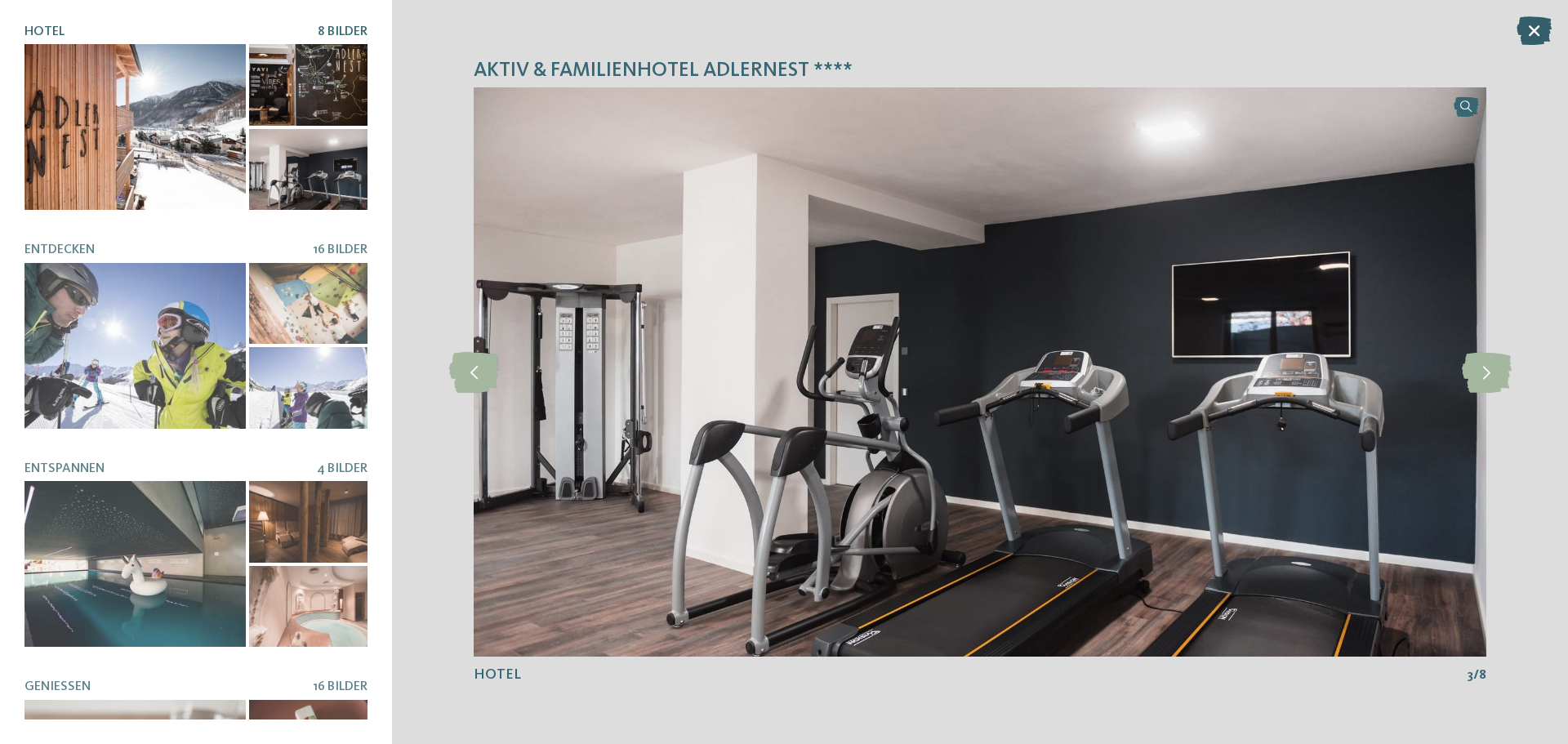
click at [1539, 25] on icon at bounding box center [1534, 31] width 35 height 29
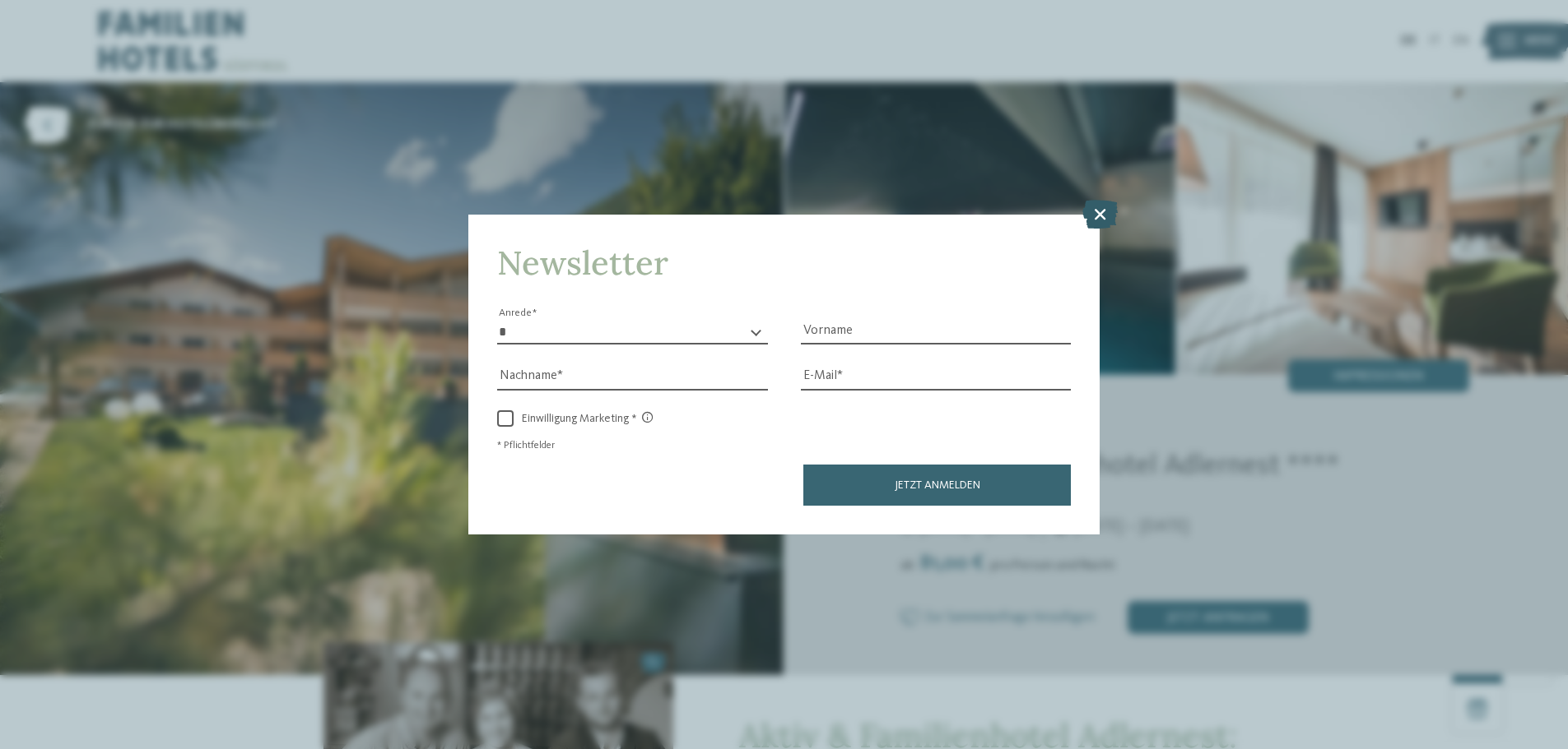
click at [1097, 213] on icon at bounding box center [1100, 215] width 36 height 29
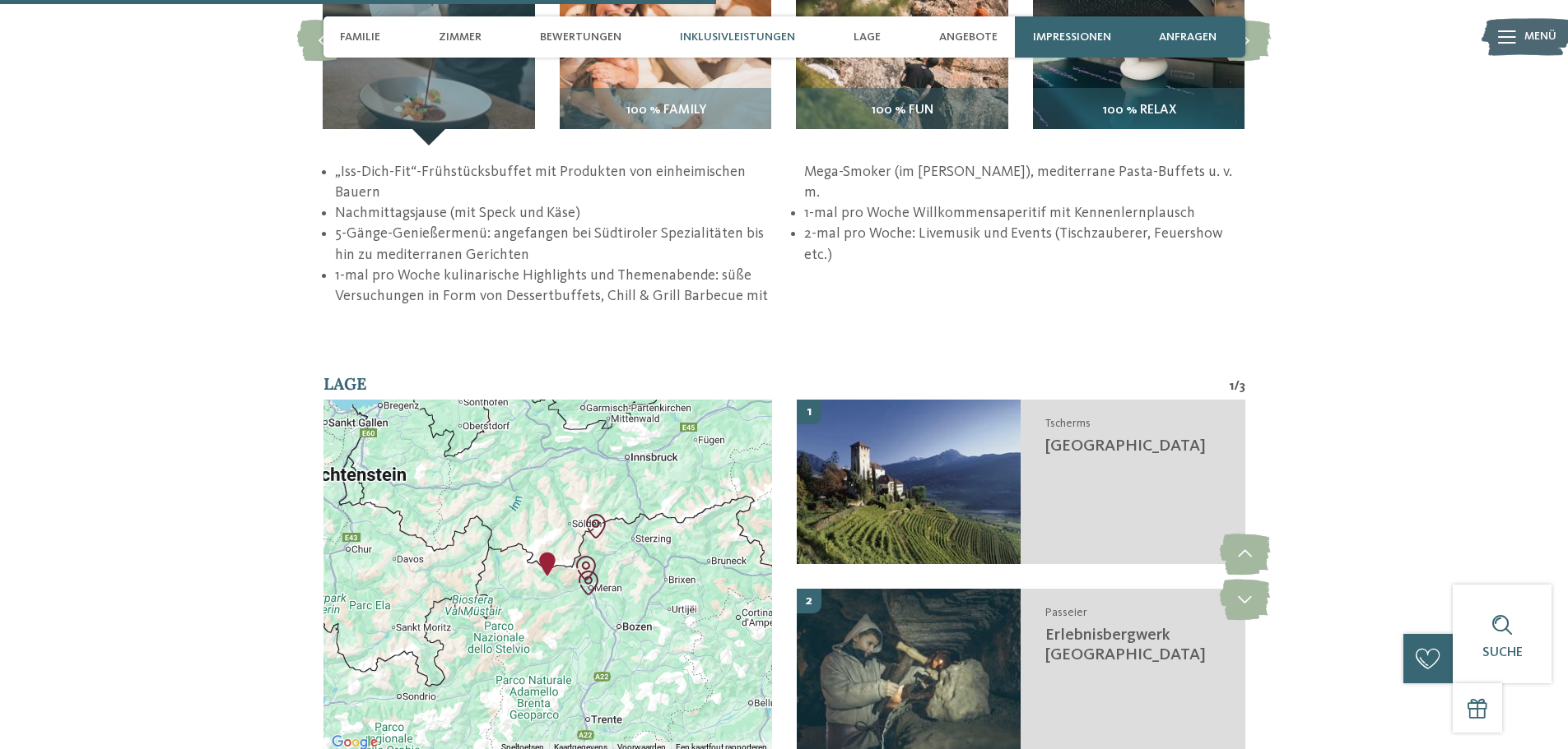
scroll to position [2715, 0]
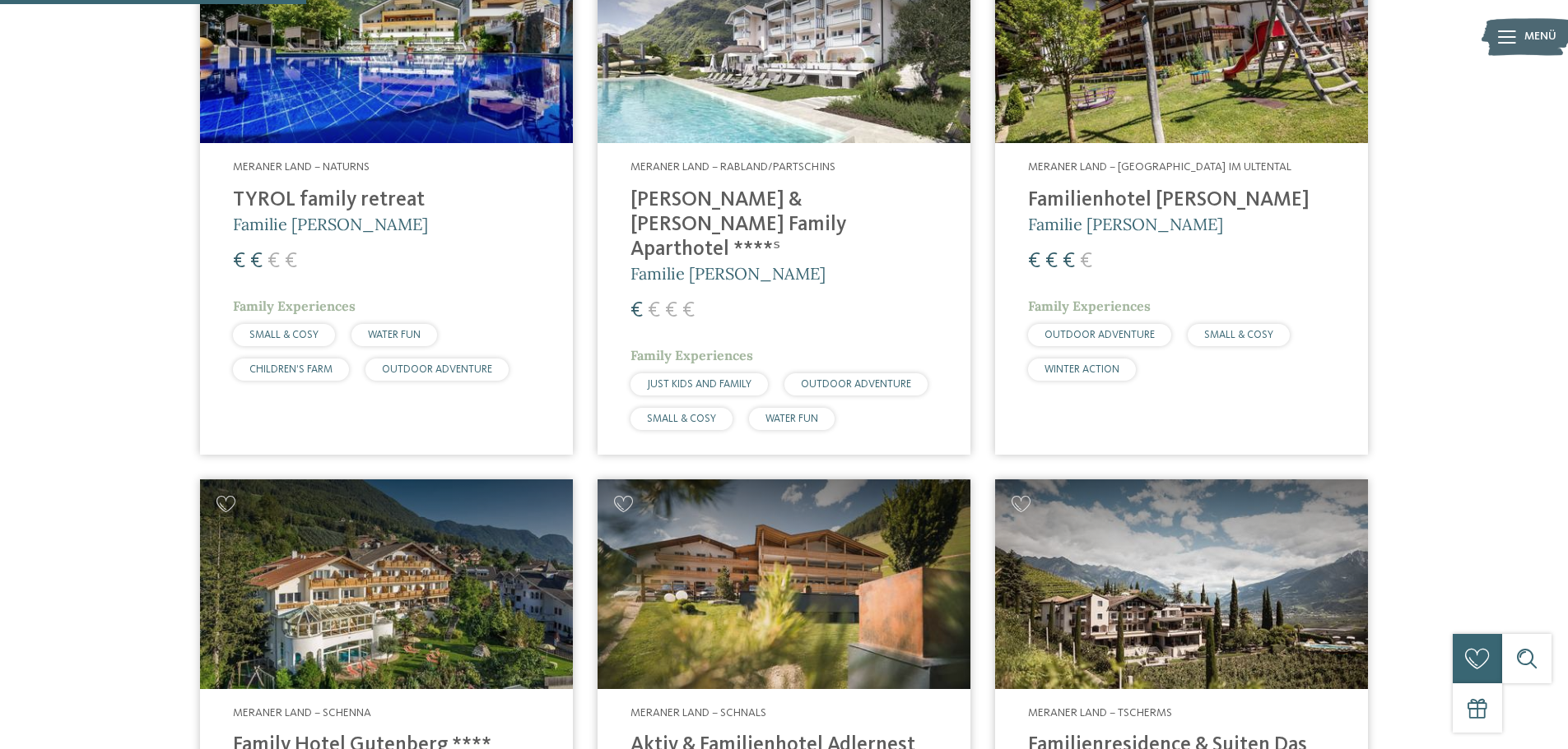
scroll to position [458, 0]
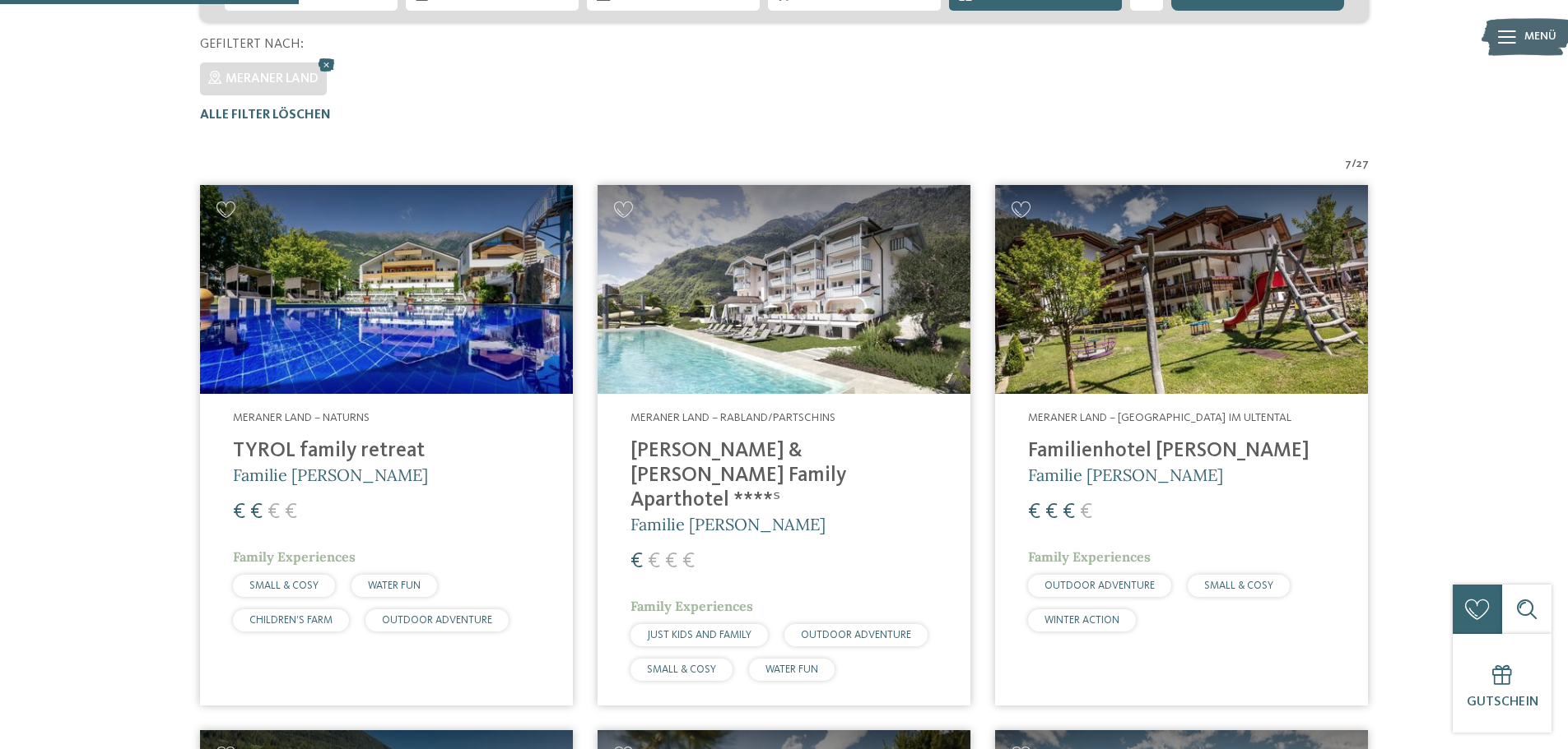
click at [433, 349] on img at bounding box center [386, 289] width 372 height 209
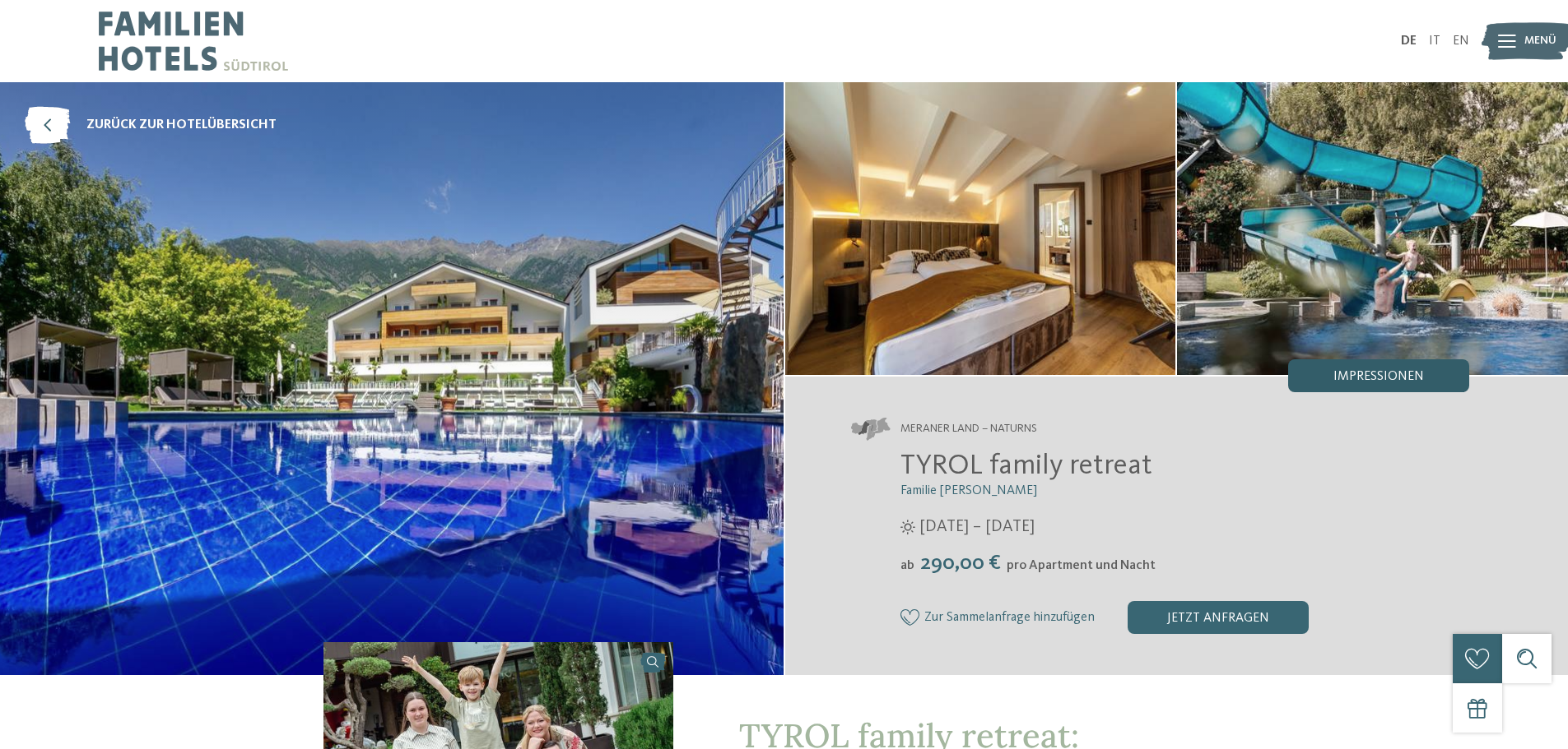
click at [1349, 373] on span "Impressionen" at bounding box center [1378, 377] width 90 height 13
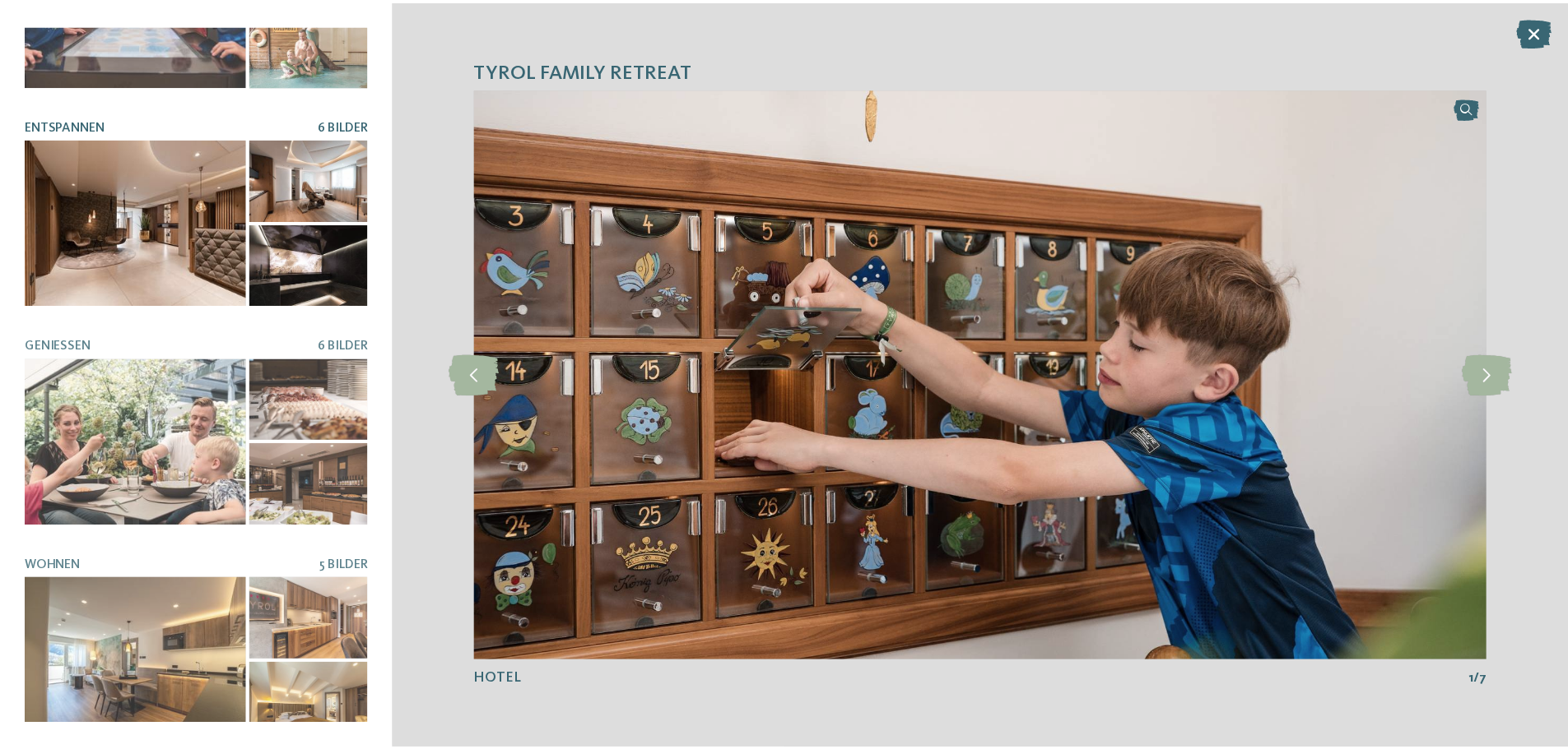
scroll to position [347, 0]
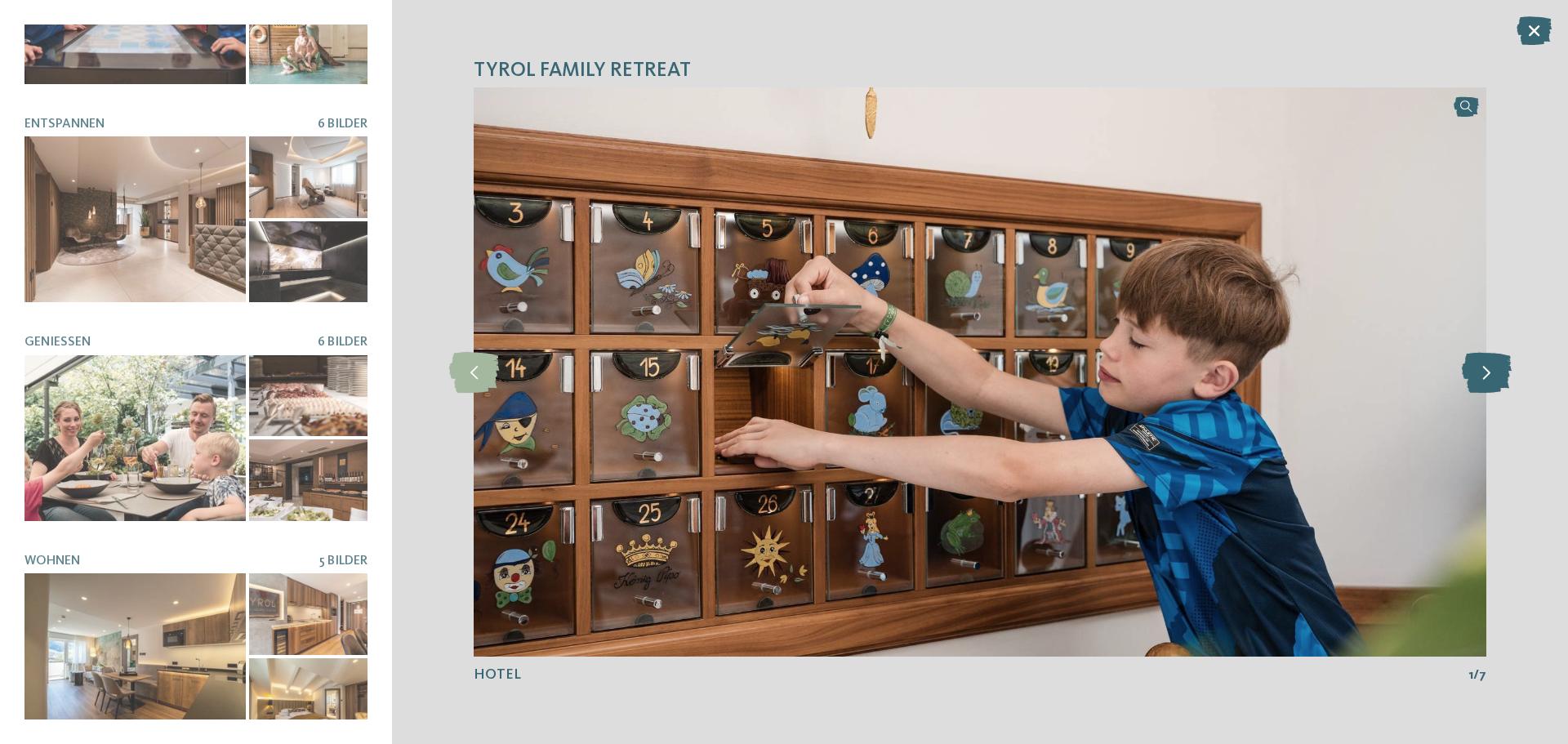
click at [1483, 368] on icon at bounding box center [1487, 372] width 50 height 41
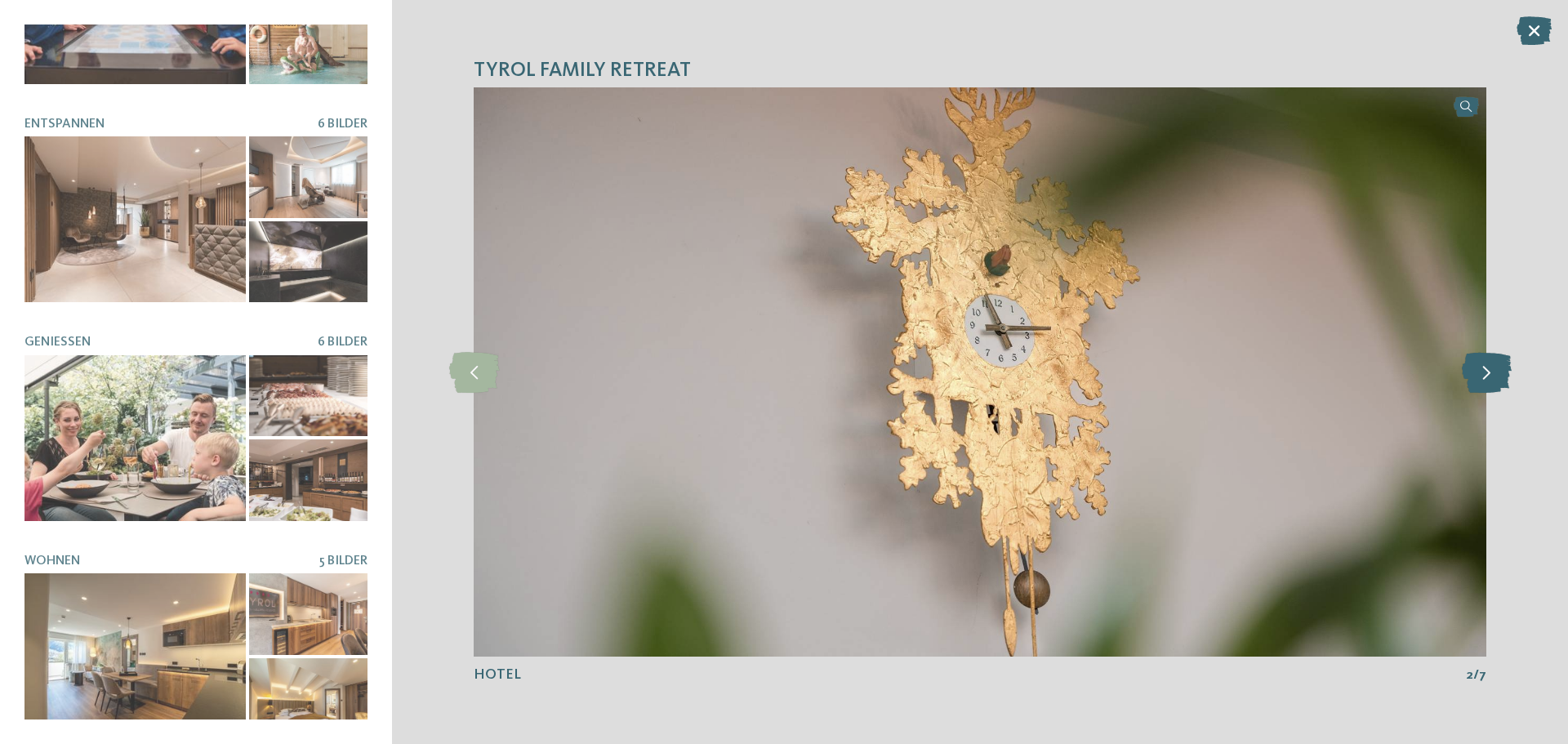
click at [1483, 368] on icon at bounding box center [1487, 372] width 50 height 41
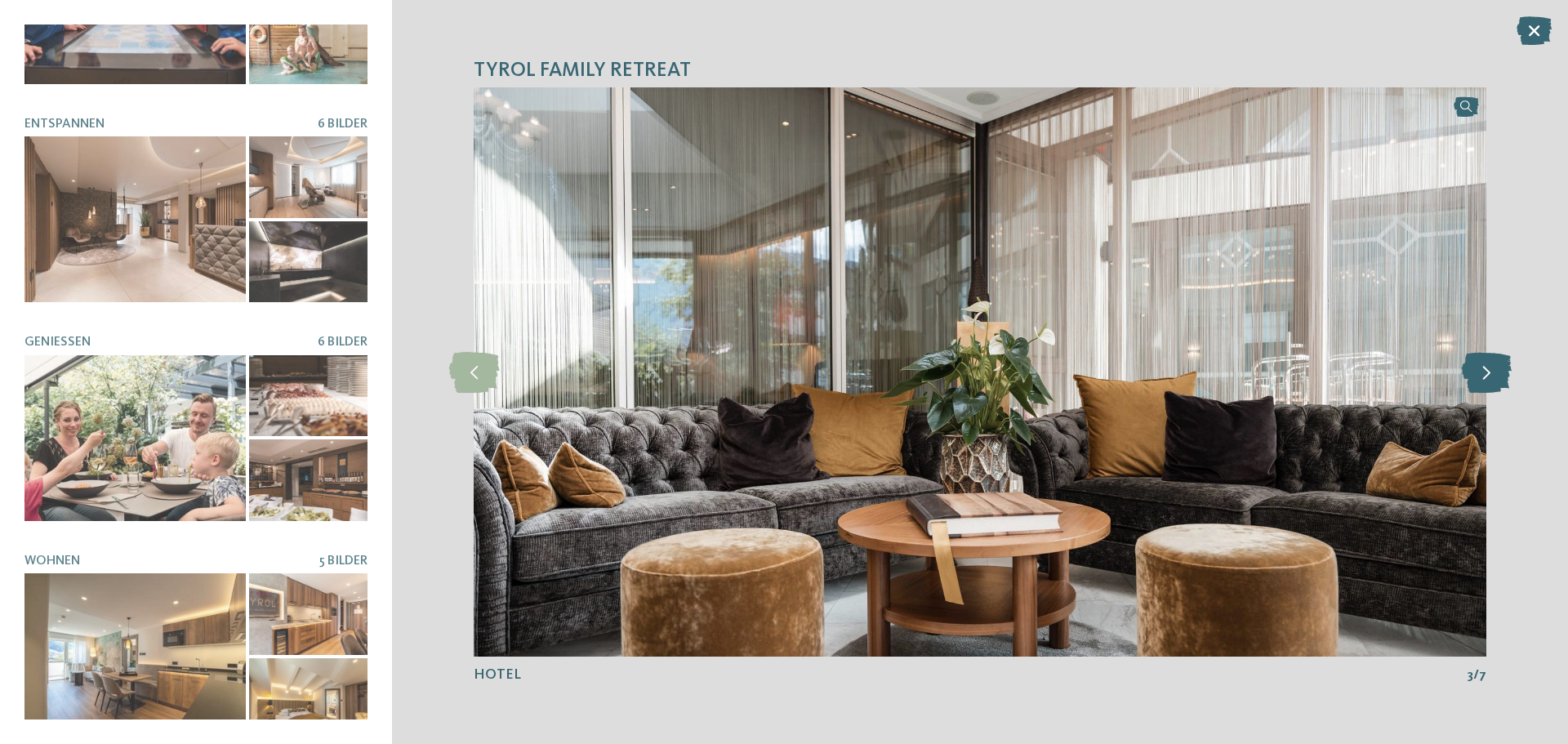
click at [1483, 368] on icon at bounding box center [1487, 372] width 50 height 41
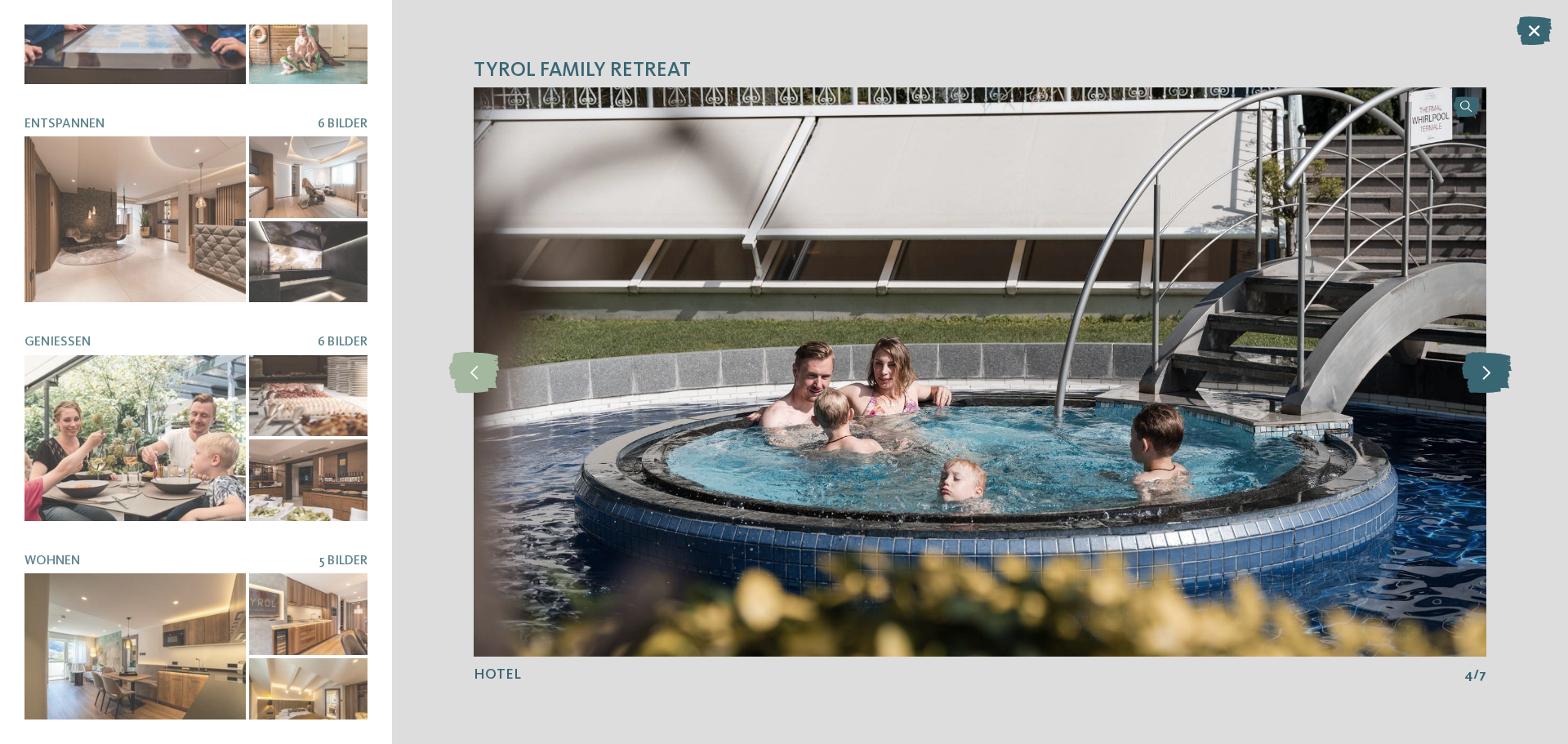
click at [1483, 368] on icon at bounding box center [1487, 372] width 50 height 41
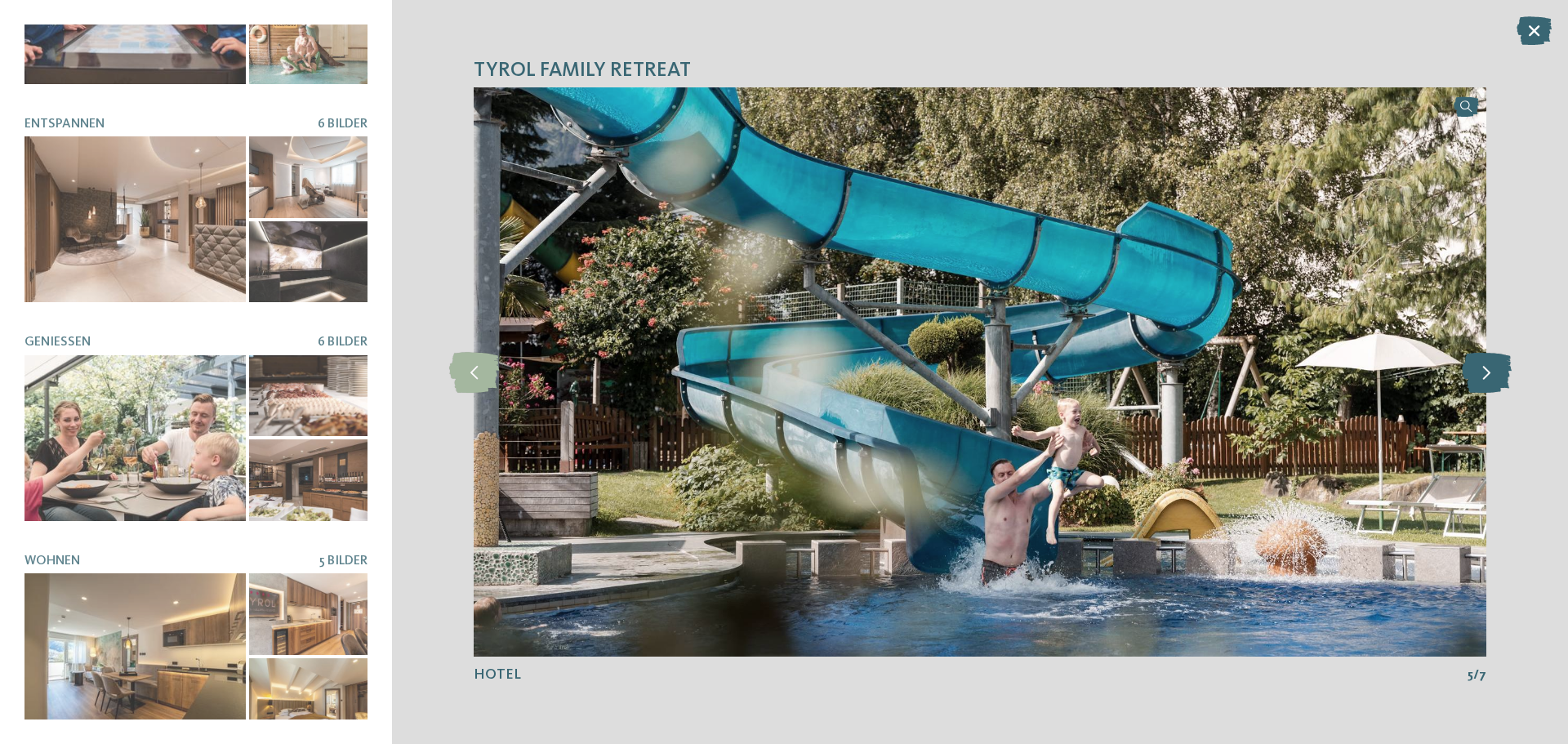
click at [1483, 368] on icon at bounding box center [1487, 372] width 50 height 41
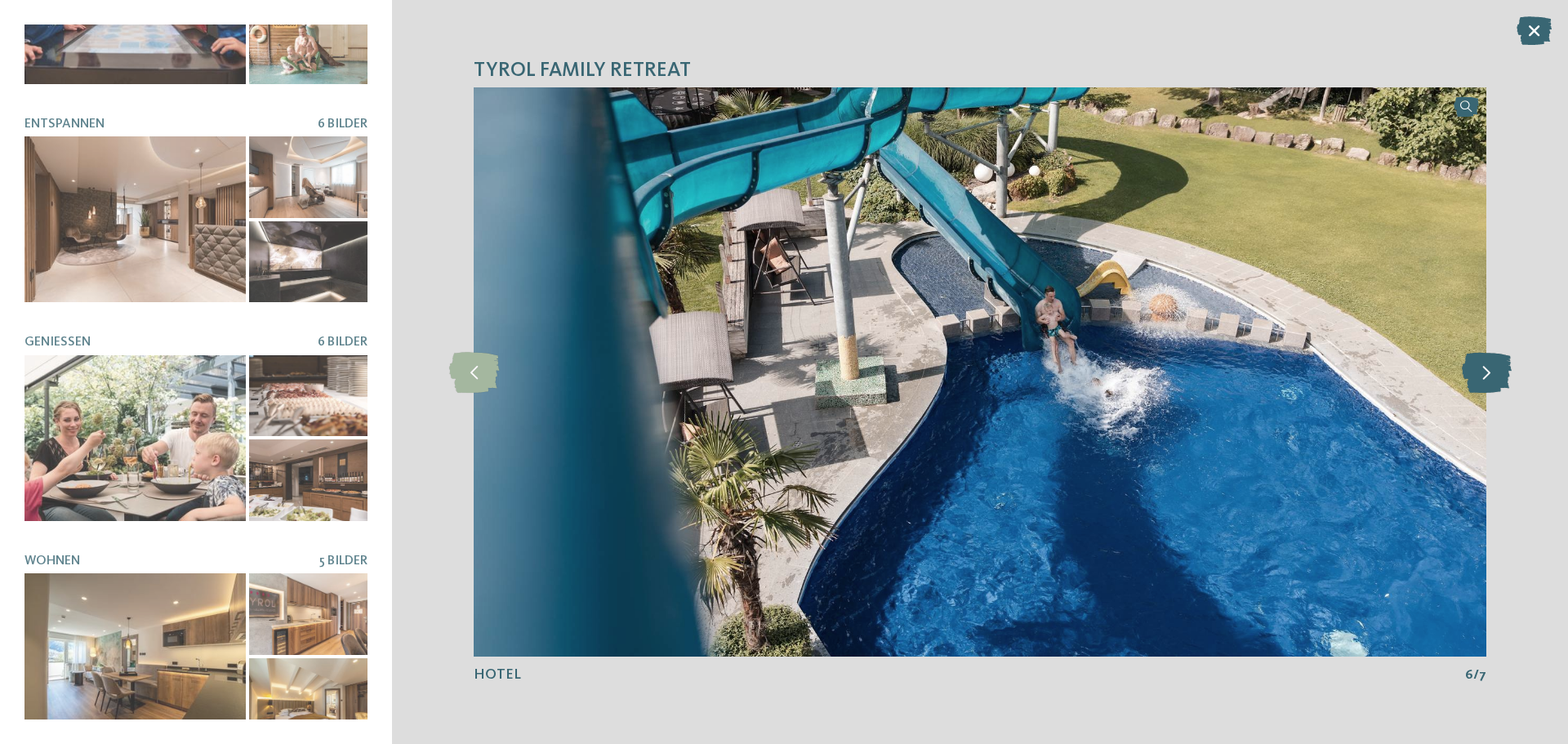
click at [1483, 368] on icon at bounding box center [1487, 372] width 50 height 41
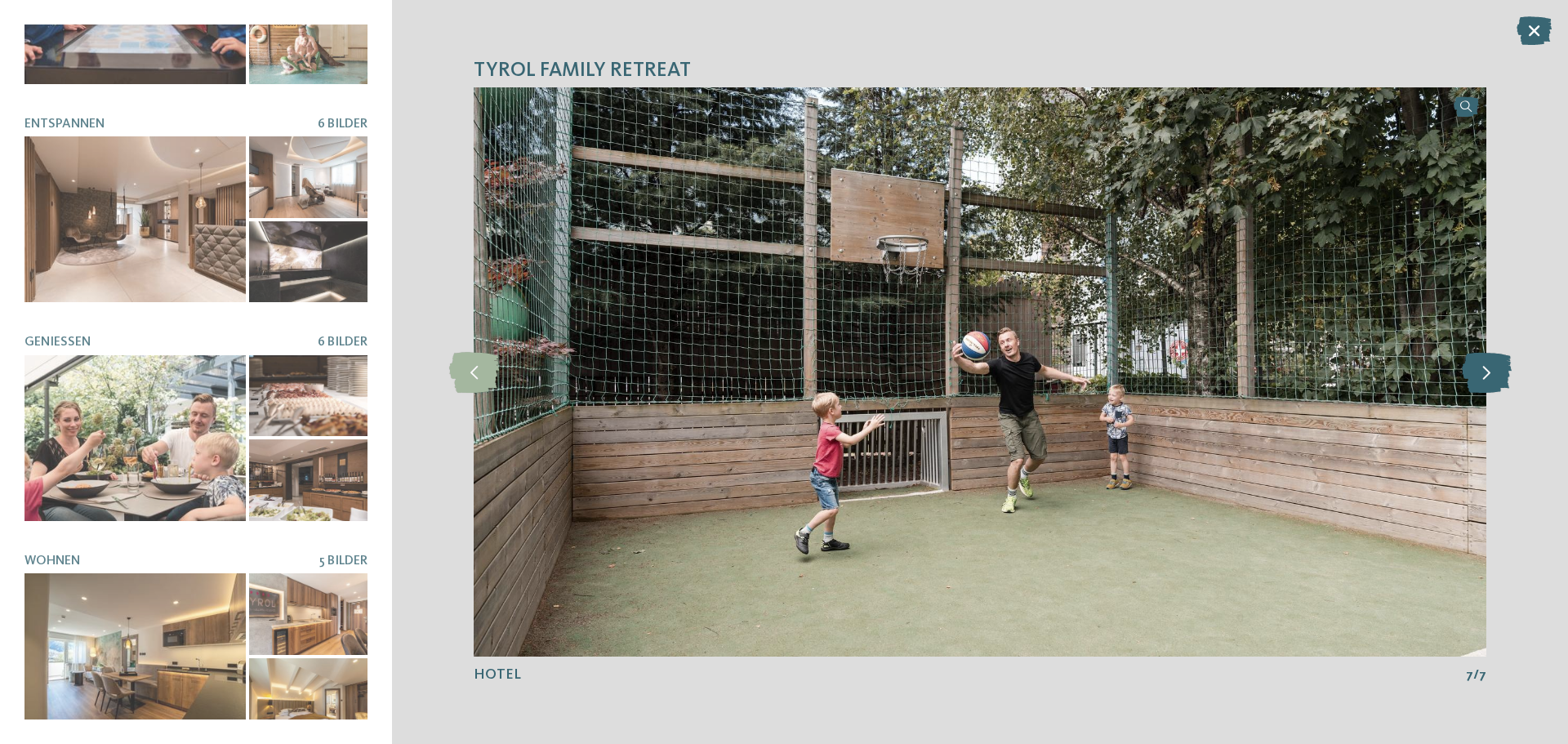
click at [1483, 368] on icon at bounding box center [1487, 372] width 50 height 41
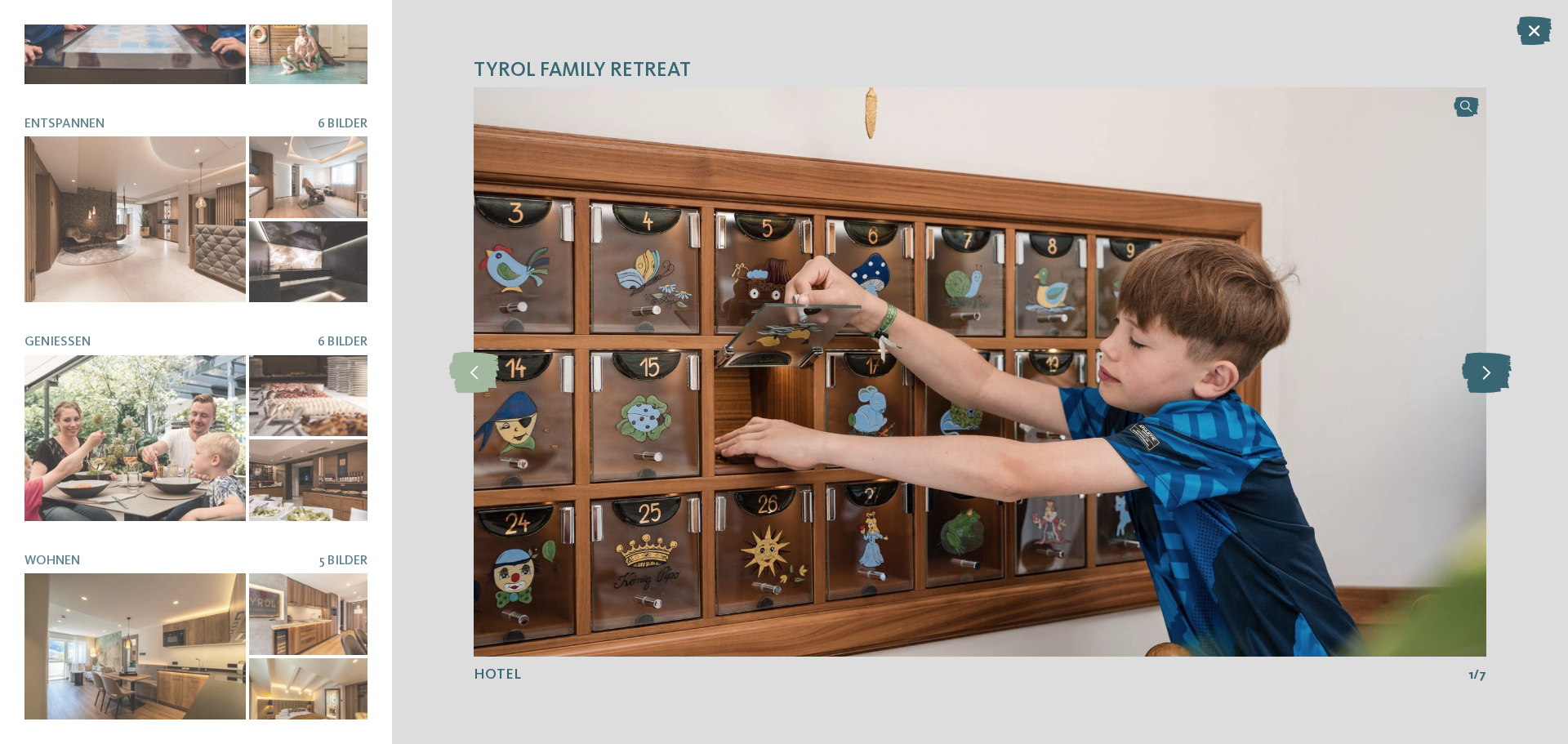
click at [1483, 368] on icon at bounding box center [1487, 372] width 50 height 41
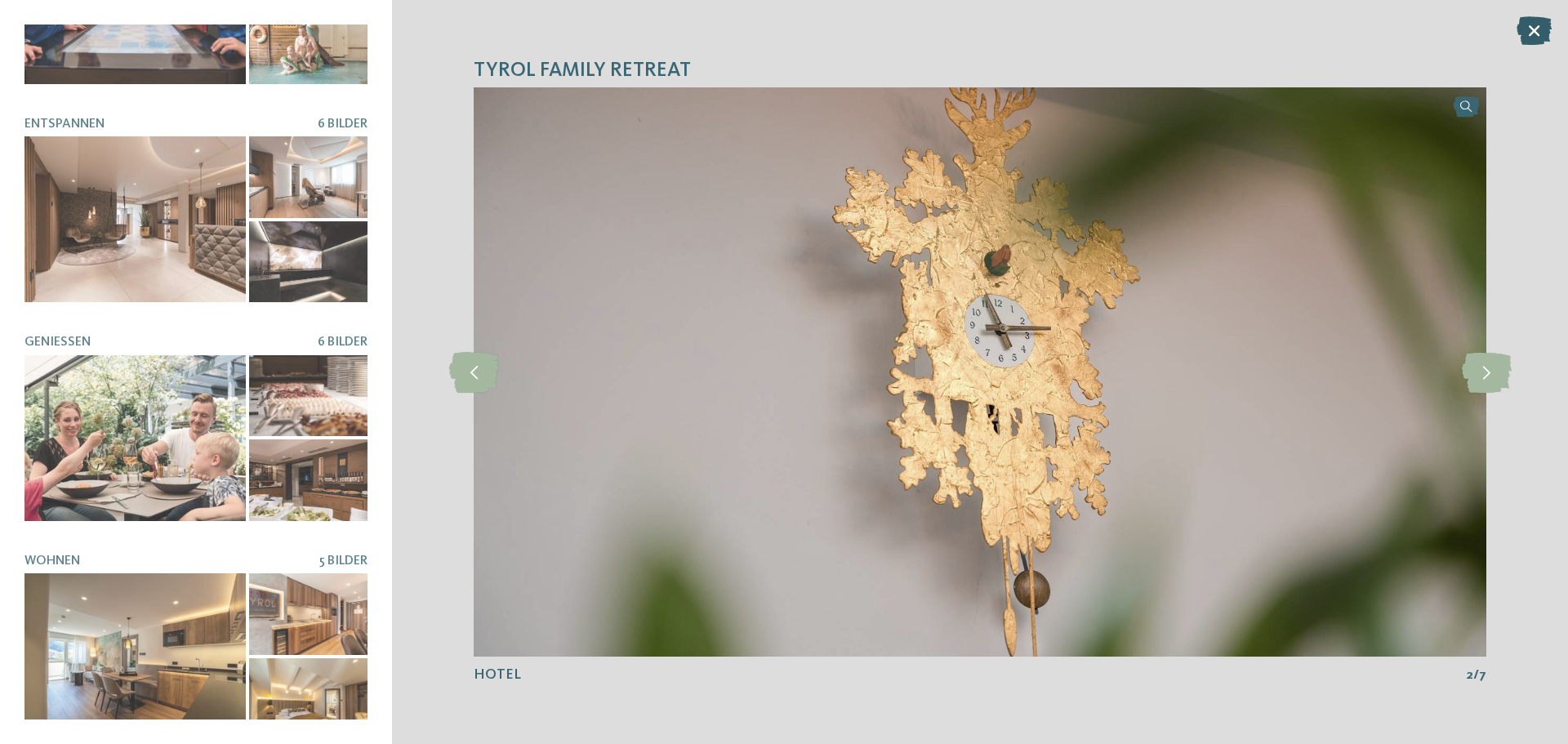
click at [1532, 26] on icon at bounding box center [1534, 31] width 35 height 29
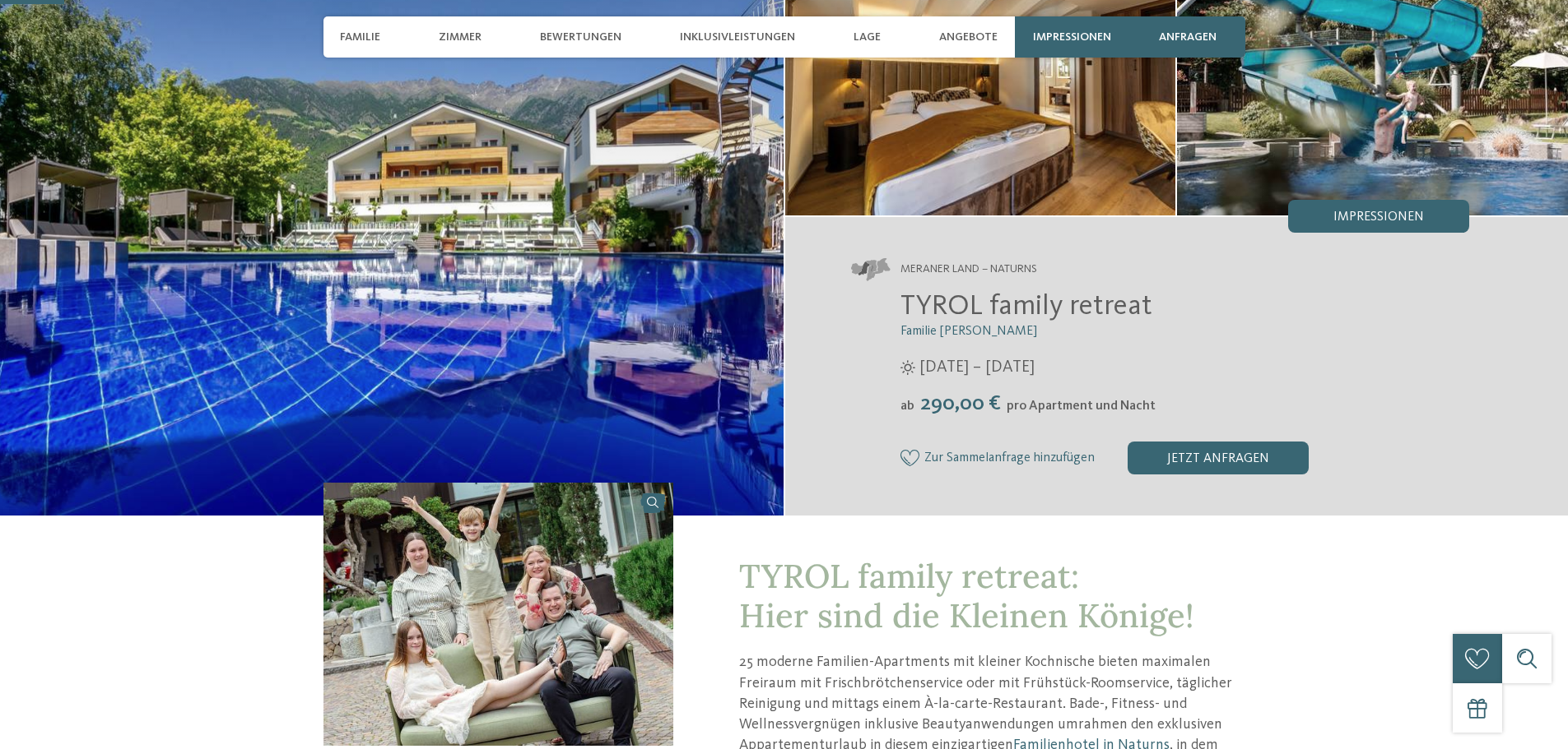
scroll to position [411, 0]
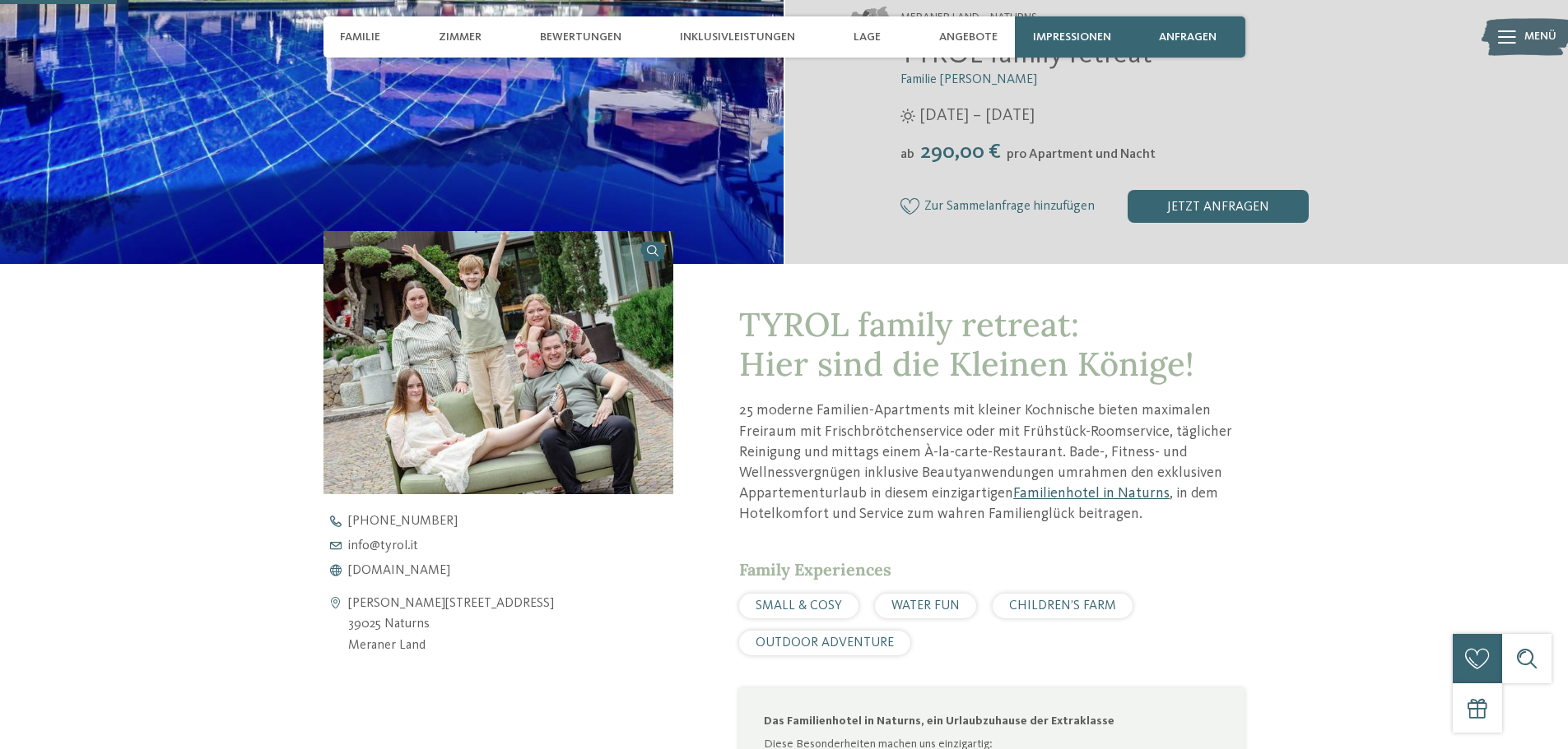
click at [1048, 500] on link "Familienhotel in Naturns" at bounding box center [1092, 493] width 157 height 15
click at [390, 567] on span "www.tyrol.it" at bounding box center [399, 571] width 102 height 13
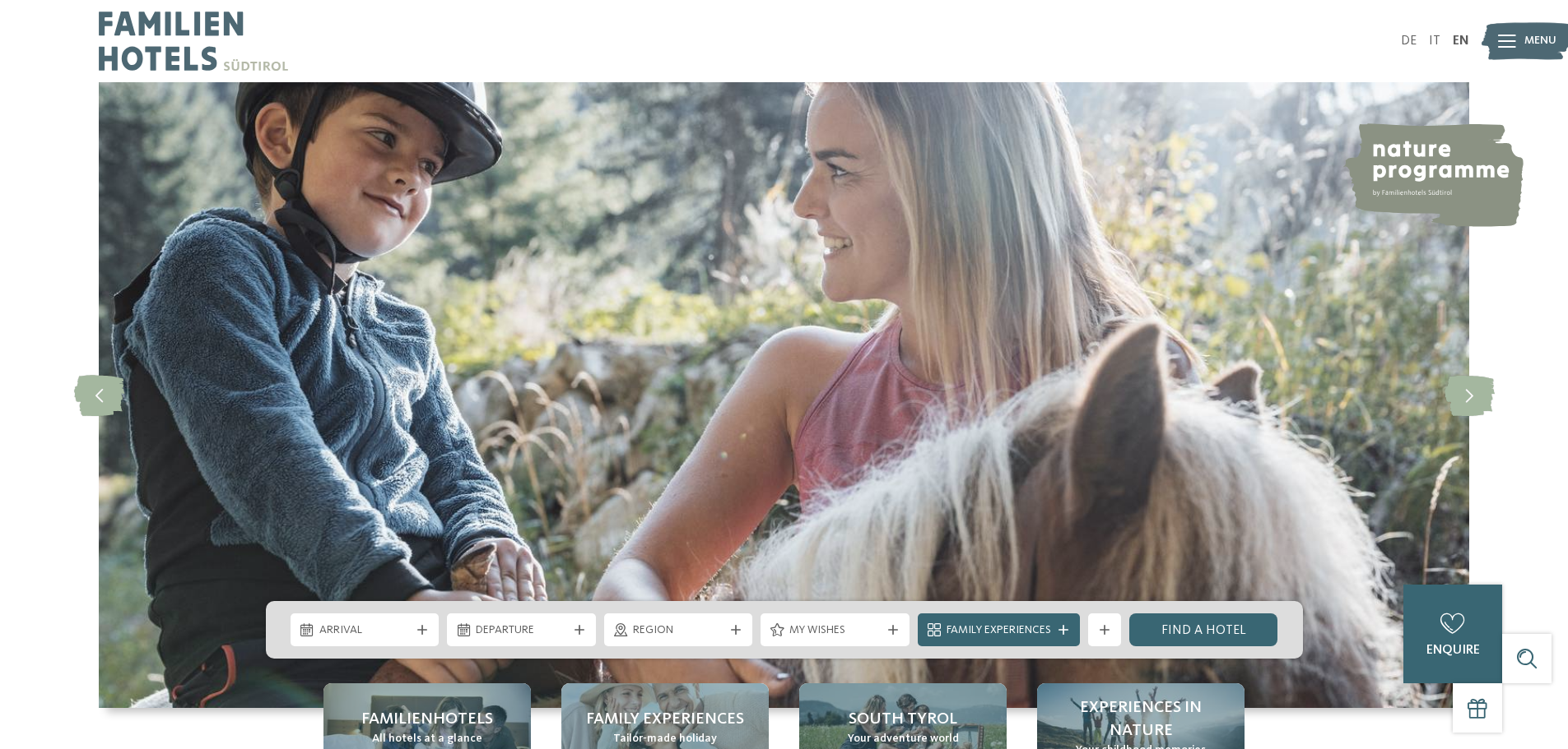
click at [658, 643] on div "Region" at bounding box center [678, 630] width 149 height 33
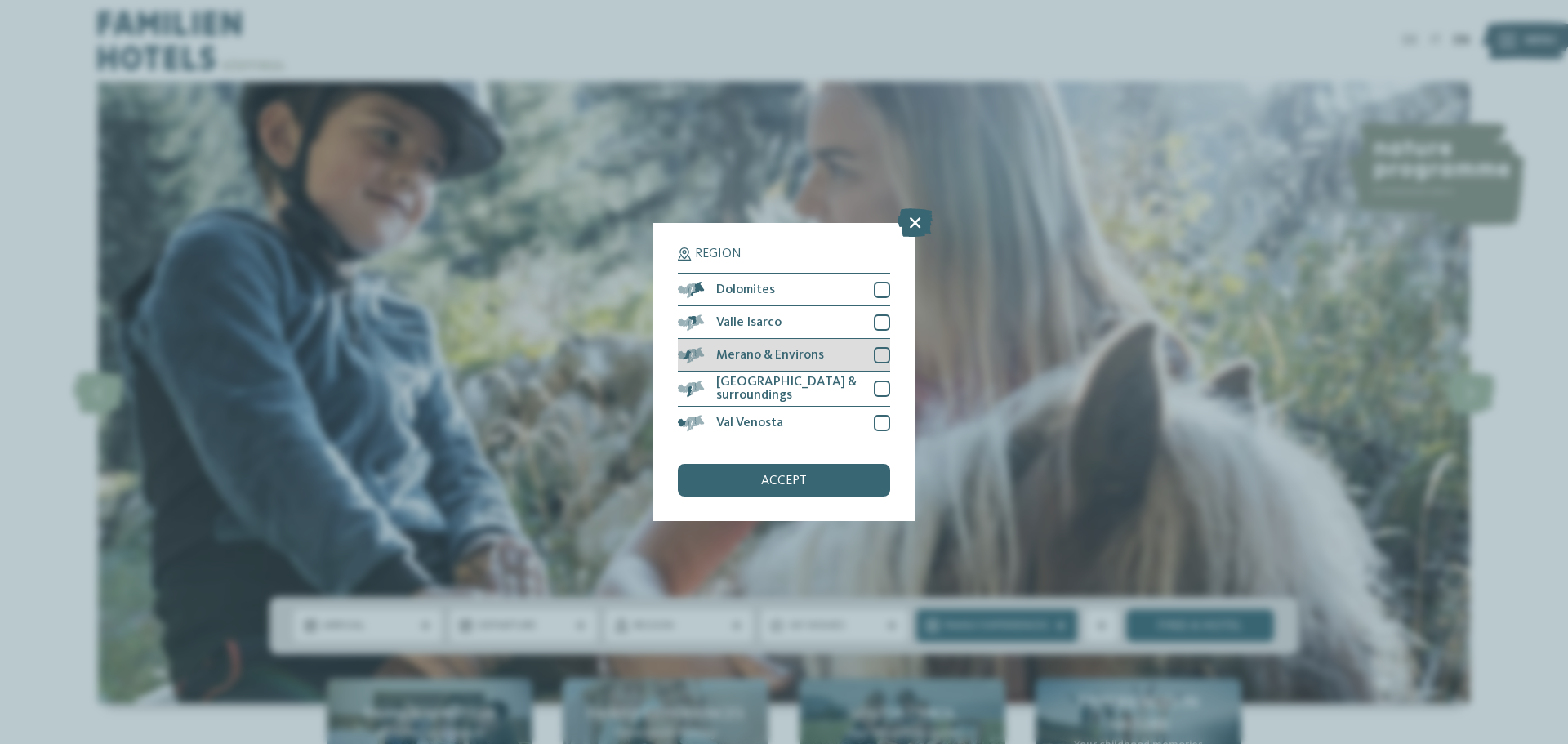
click at [753, 359] on span "Merano & Environs" at bounding box center [770, 355] width 108 height 13
click at [746, 478] on div "accept" at bounding box center [784, 480] width 212 height 33
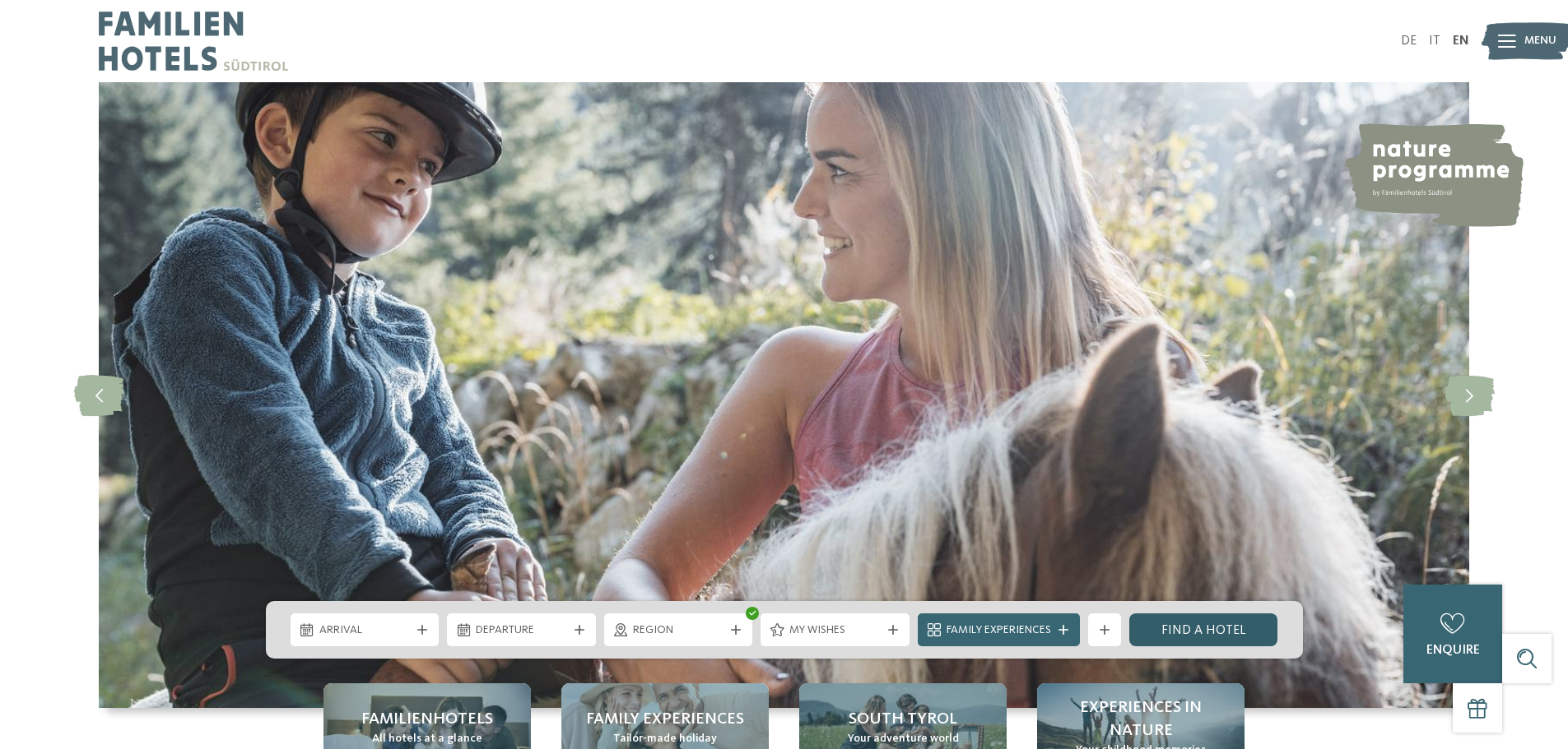
click at [1221, 637] on link "Find a hotel" at bounding box center [1204, 630] width 149 height 33
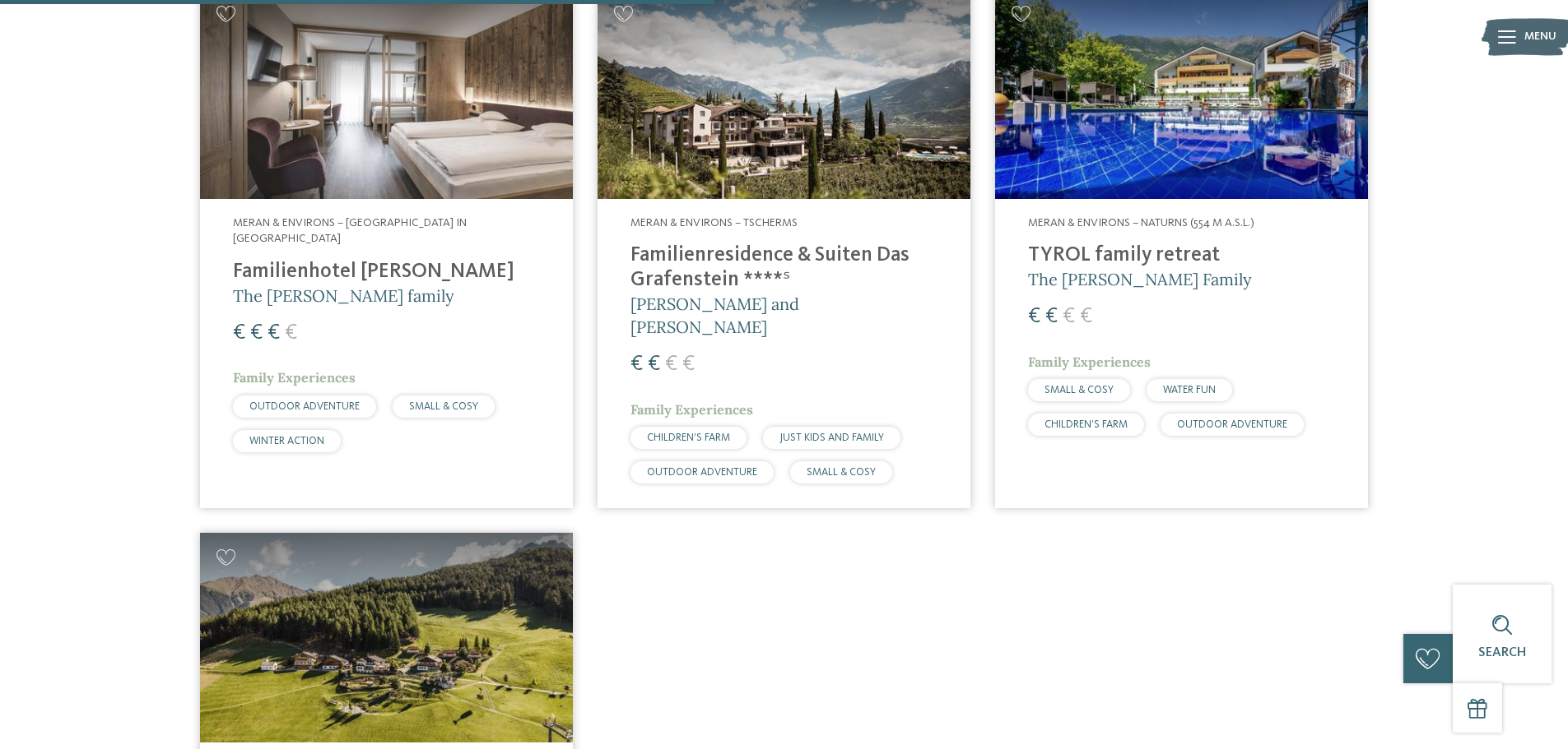
scroll to position [1076, 0]
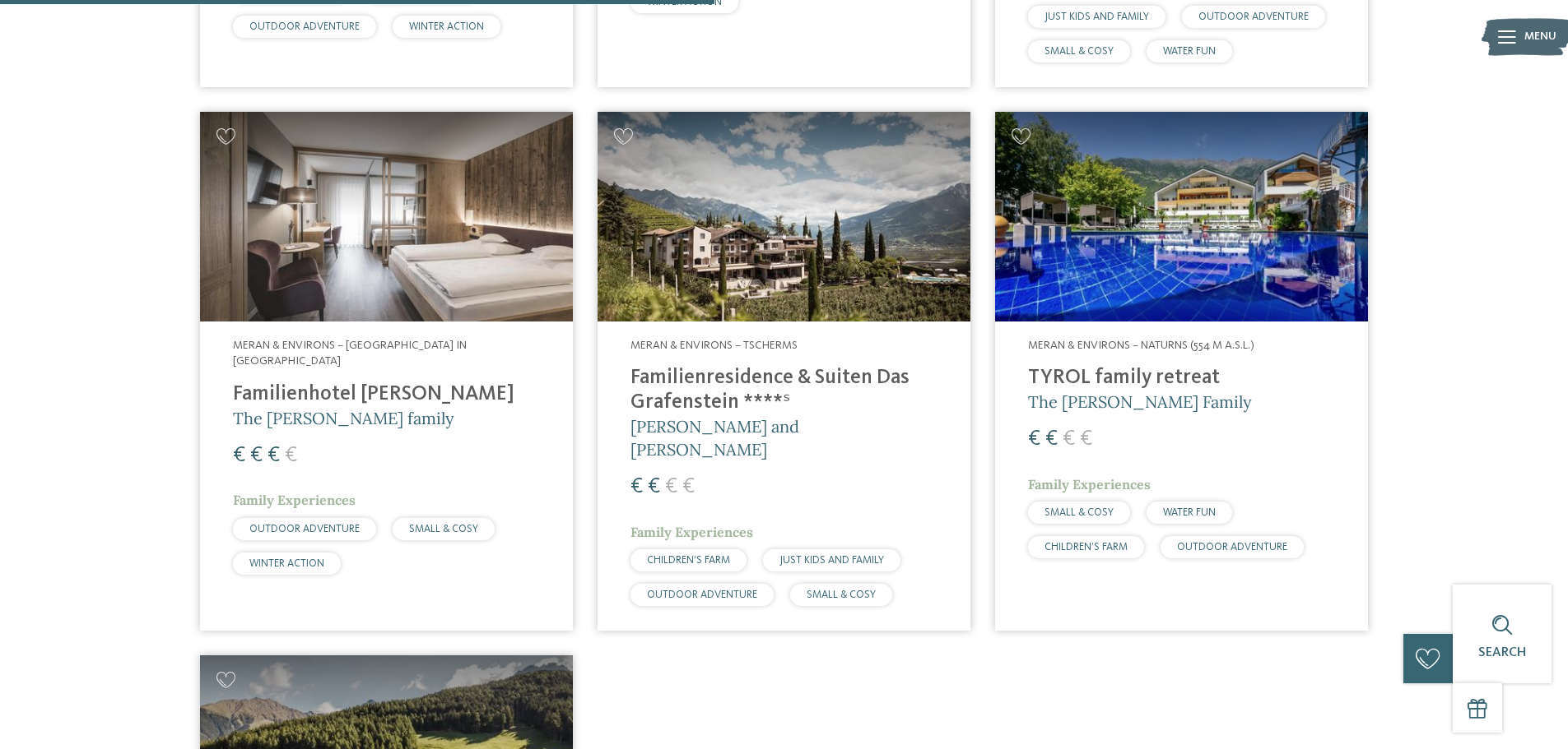
click at [408, 227] on img at bounding box center [386, 217] width 372 height 209
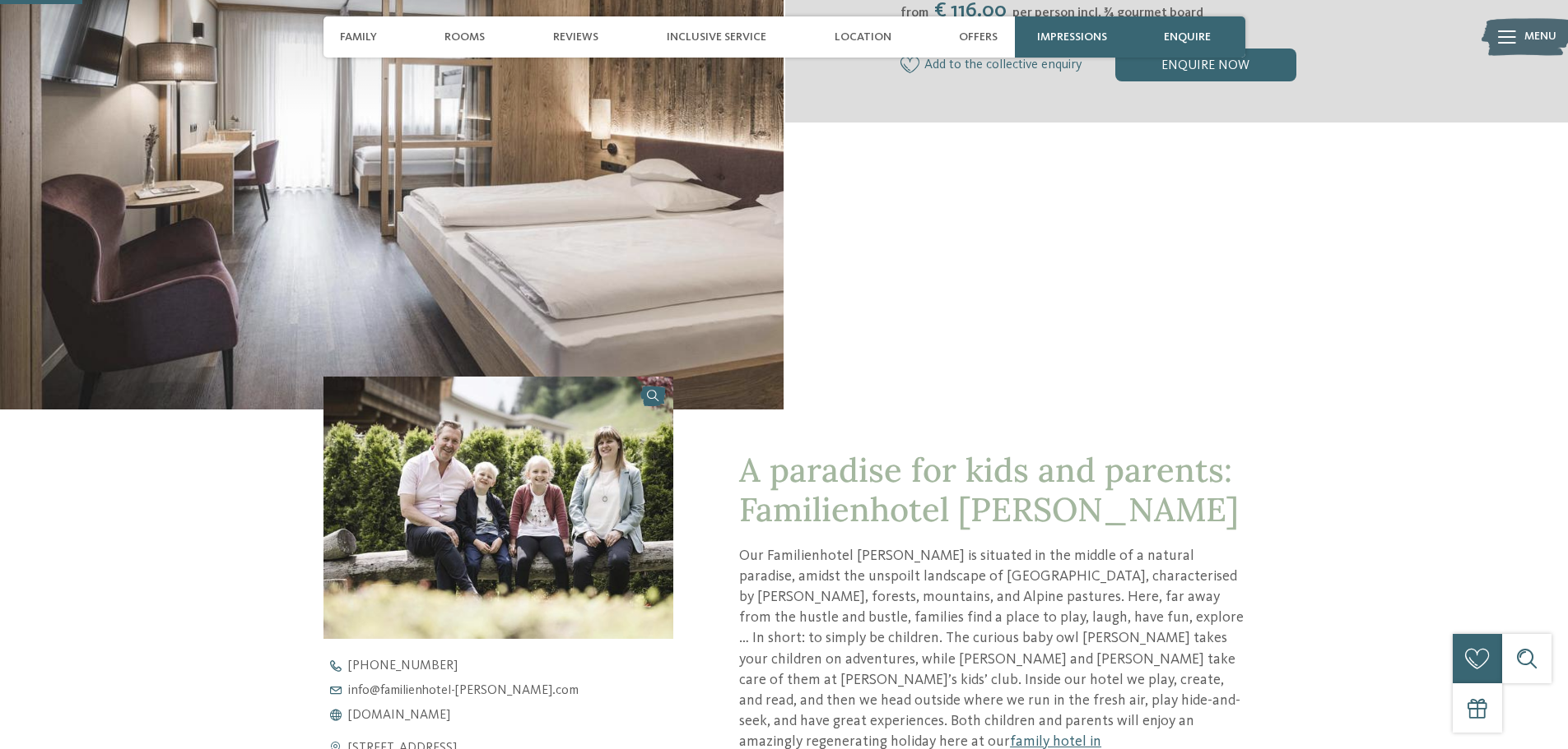
scroll to position [740, 0]
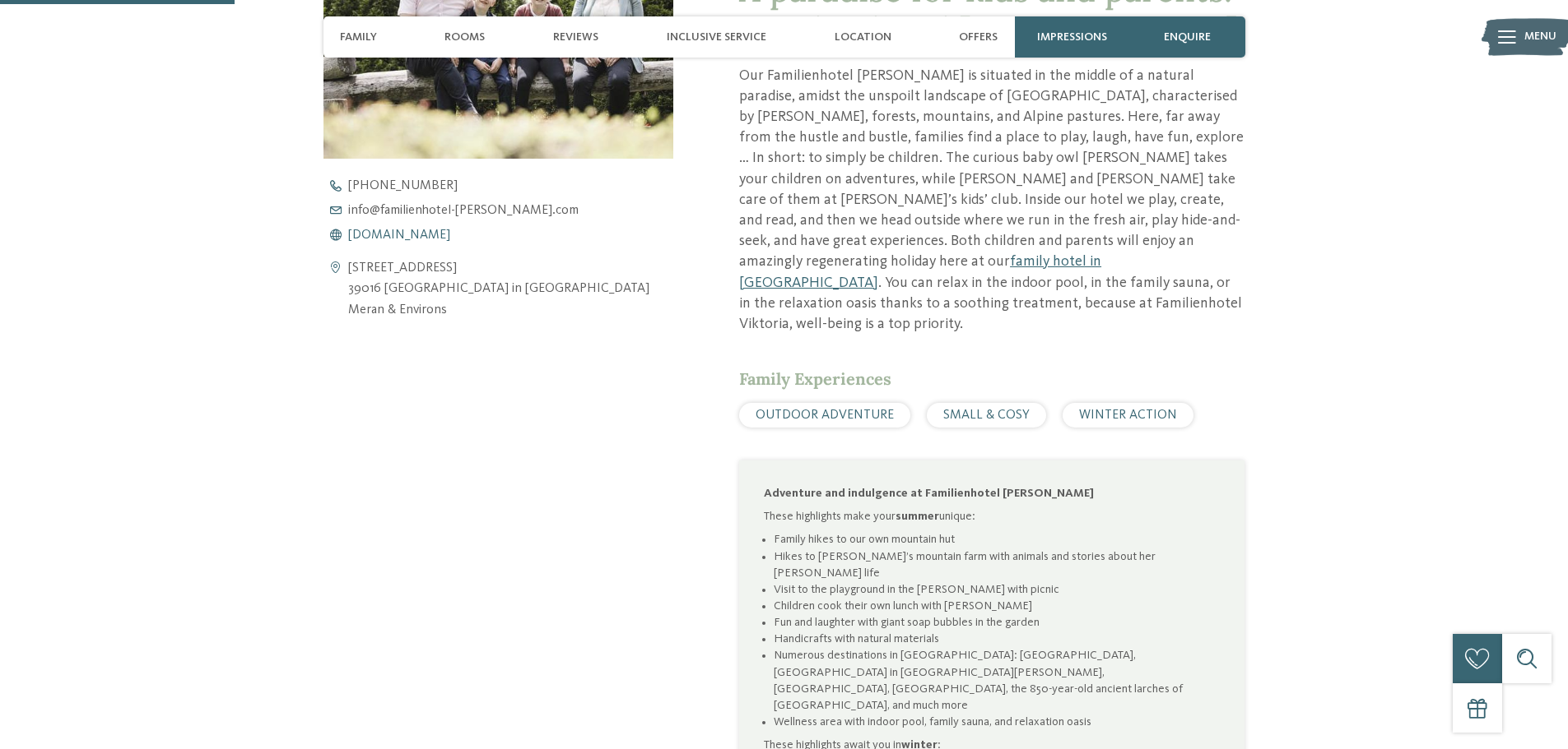
click at [450, 237] on span "[DOMAIN_NAME]" at bounding box center [399, 235] width 102 height 13
